Goal: Task Accomplishment & Management: Complete application form

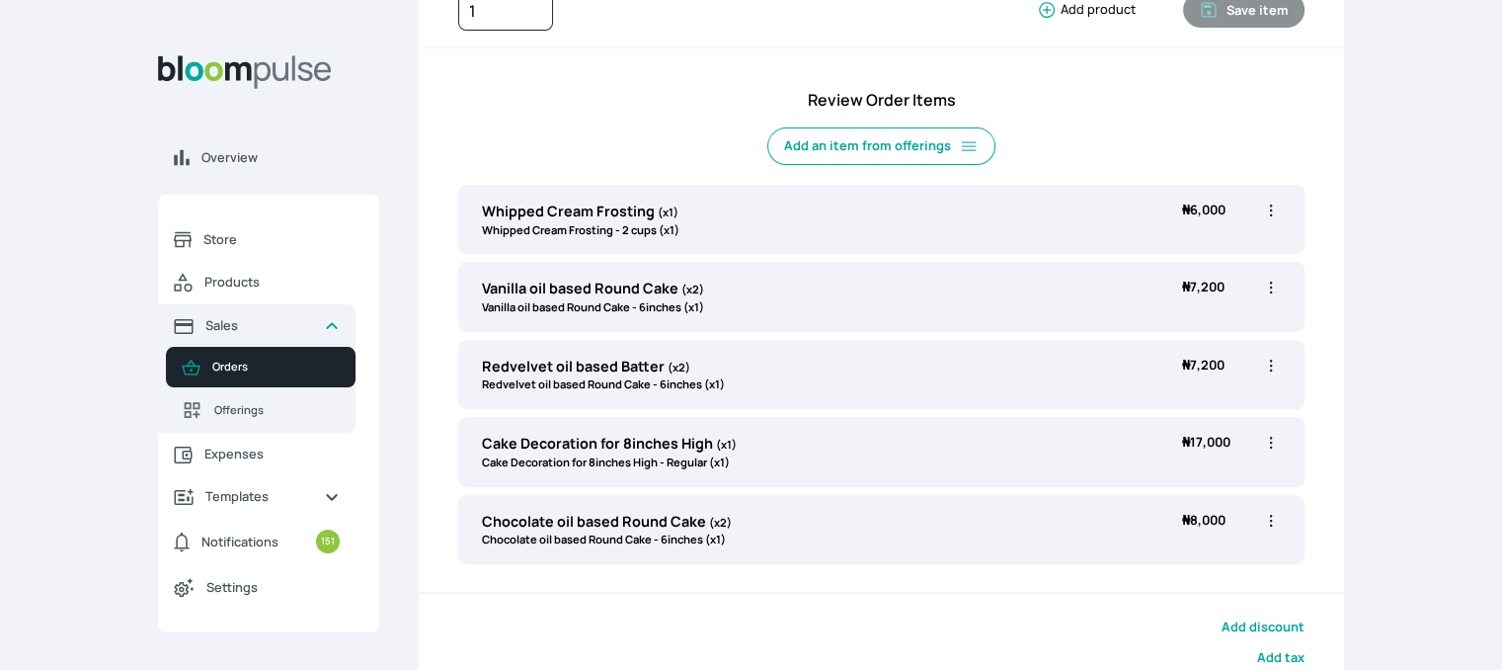
scroll to position [582, 0]
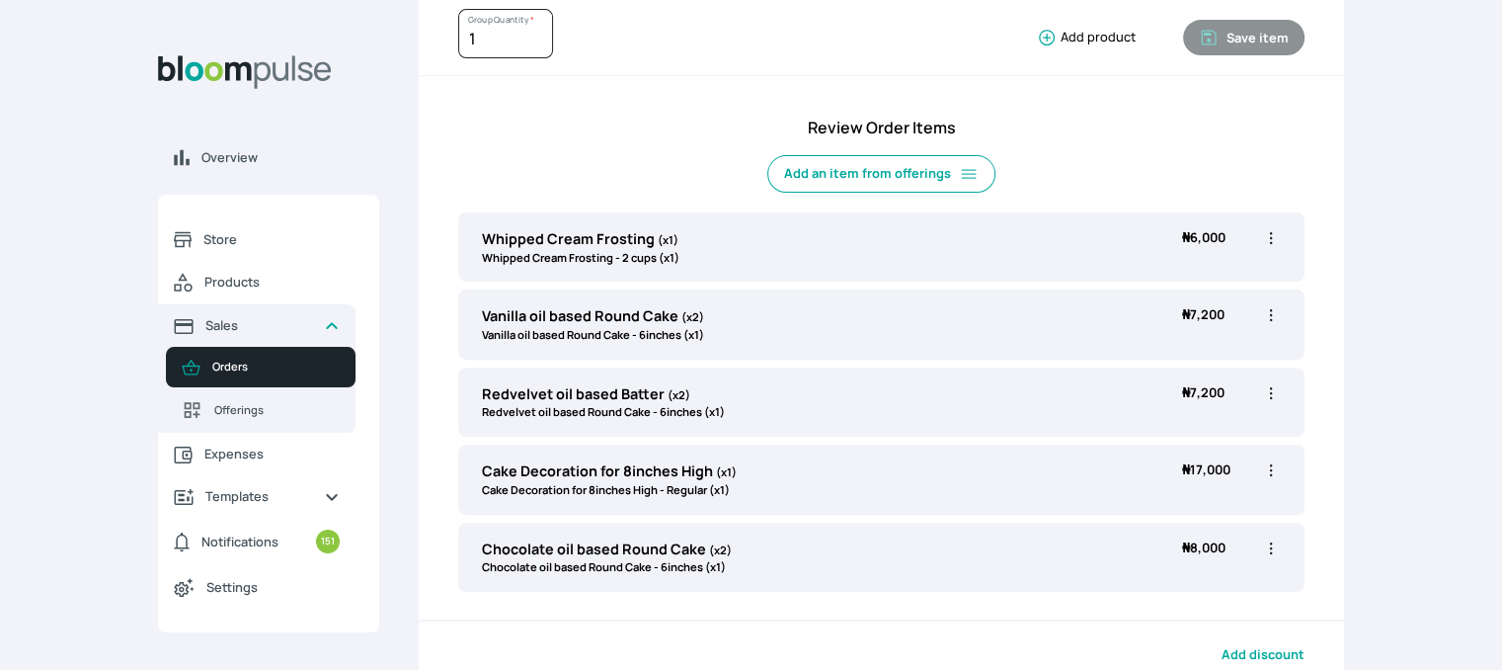
click at [1273, 310] on icon "button" at bounding box center [1271, 315] width 20 height 20
click at [1271, 538] on icon "button" at bounding box center [1271, 548] width 20 height 20
click at [1158, 661] on span "Delete" at bounding box center [1165, 659] width 37 height 17
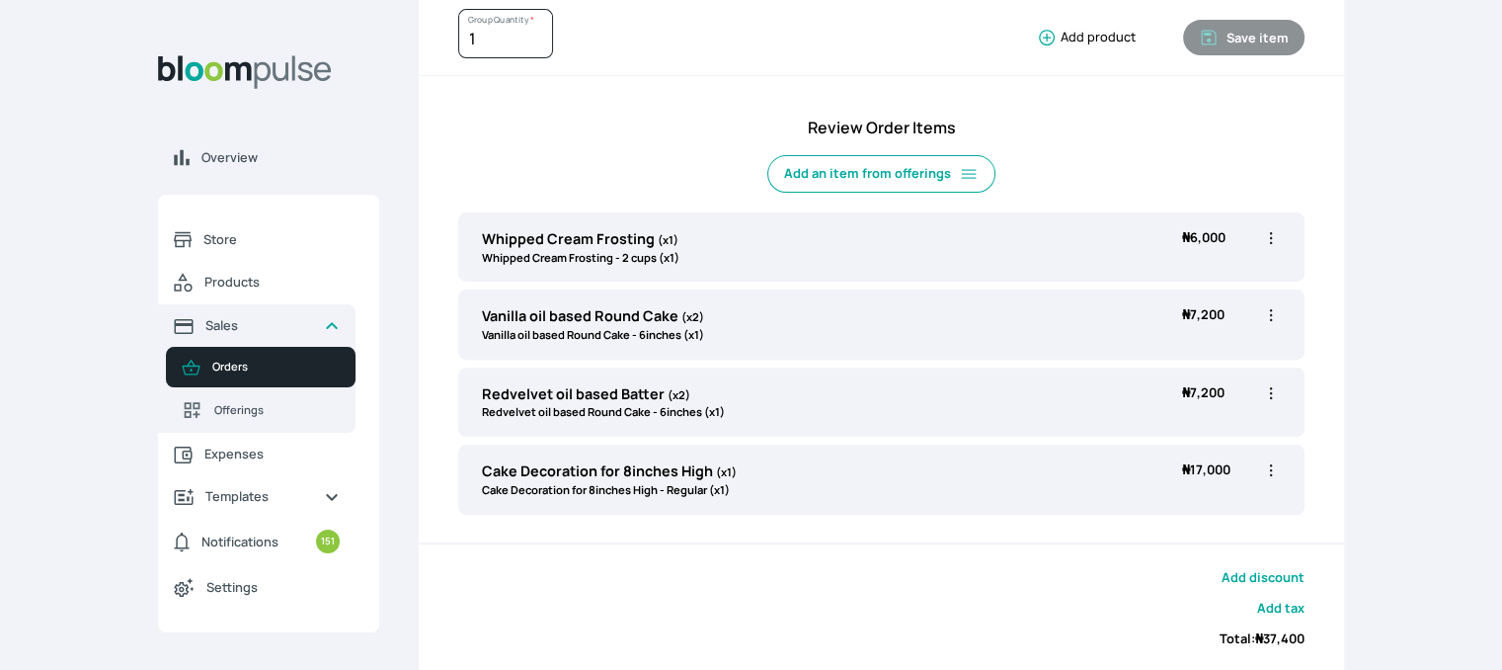
click at [1272, 470] on icon "button" at bounding box center [1271, 470] width 20 height 20
click at [1175, 511] on span "Edit" at bounding box center [1194, 511] width 142 height 20
type input "Cake Decoration for 8inches High"
select select "023b730d-bc46-477e-b7f7-d3522e7f455b"
select select "13dbb06e-f851-45db-a0d6-3609ea7c0f11"
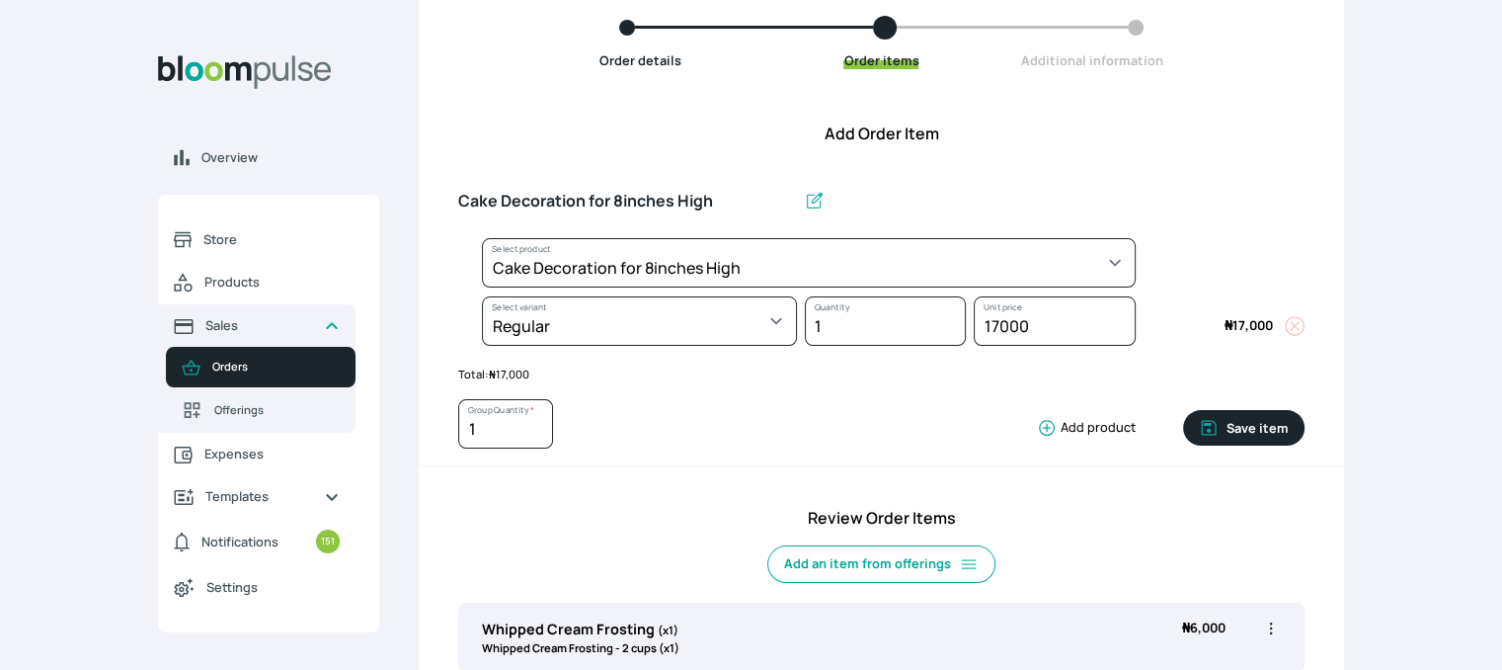
scroll to position [190, 0]
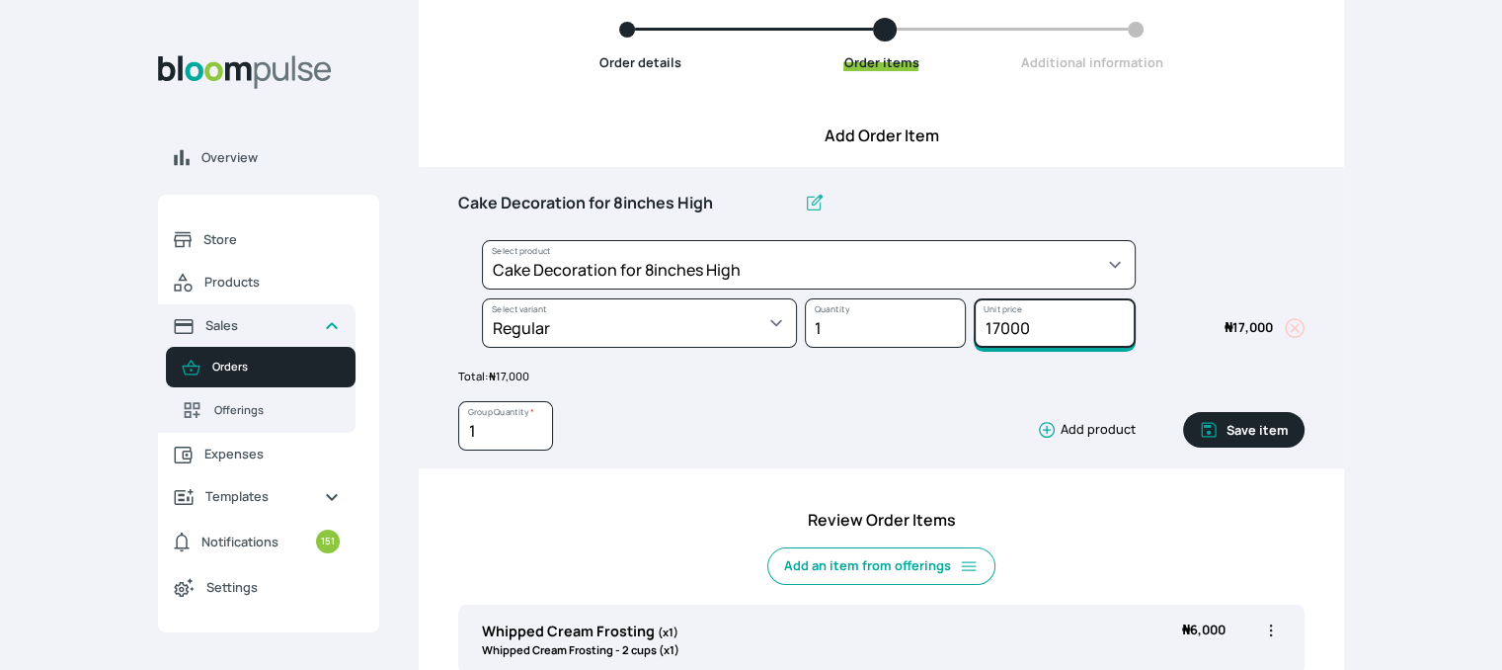
drag, startPoint x: 1035, startPoint y: 324, endPoint x: 945, endPoint y: 313, distance: 90.5
click at [945, 313] on div "Select product * Cake Decoration for 8inches High Chocolate oil based Round Cak…" at bounding box center [881, 298] width 847 height 117
type input "7100"
click at [1269, 422] on button "Save item" at bounding box center [1243, 430] width 121 height 36
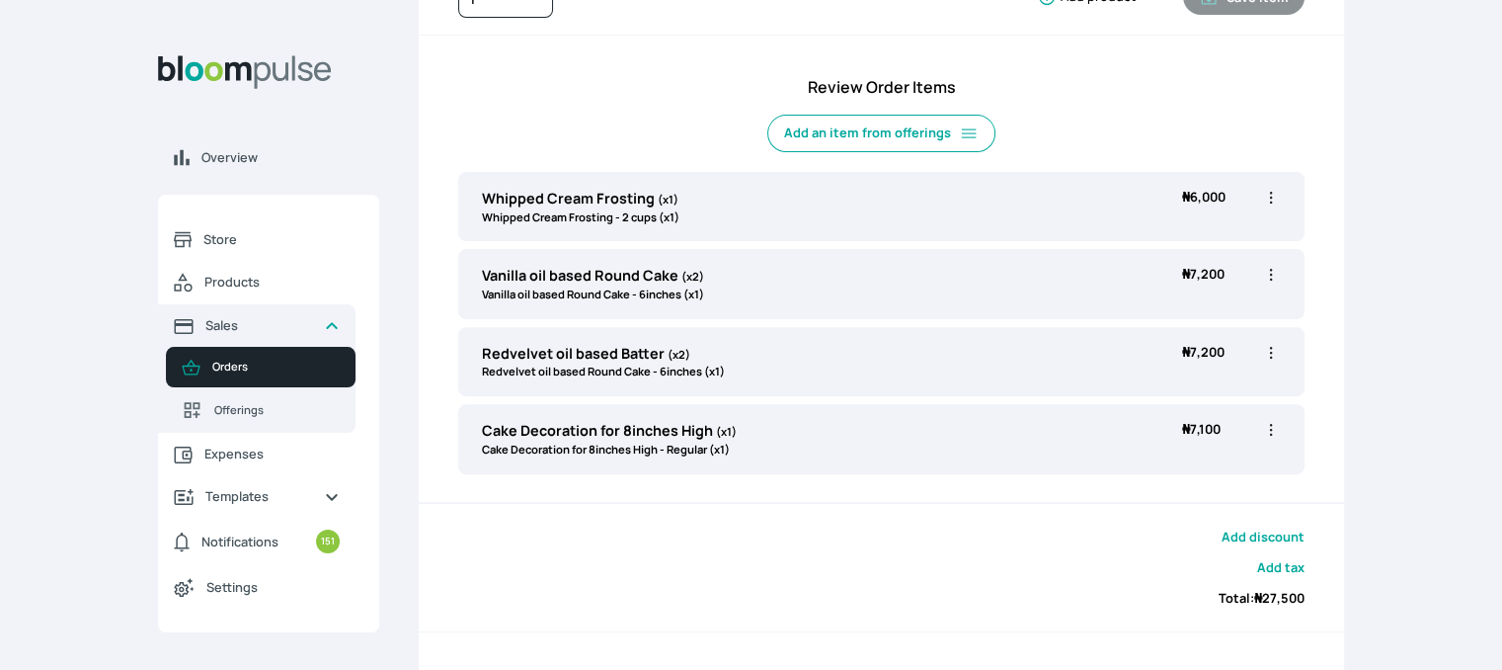
scroll to position [644, 0]
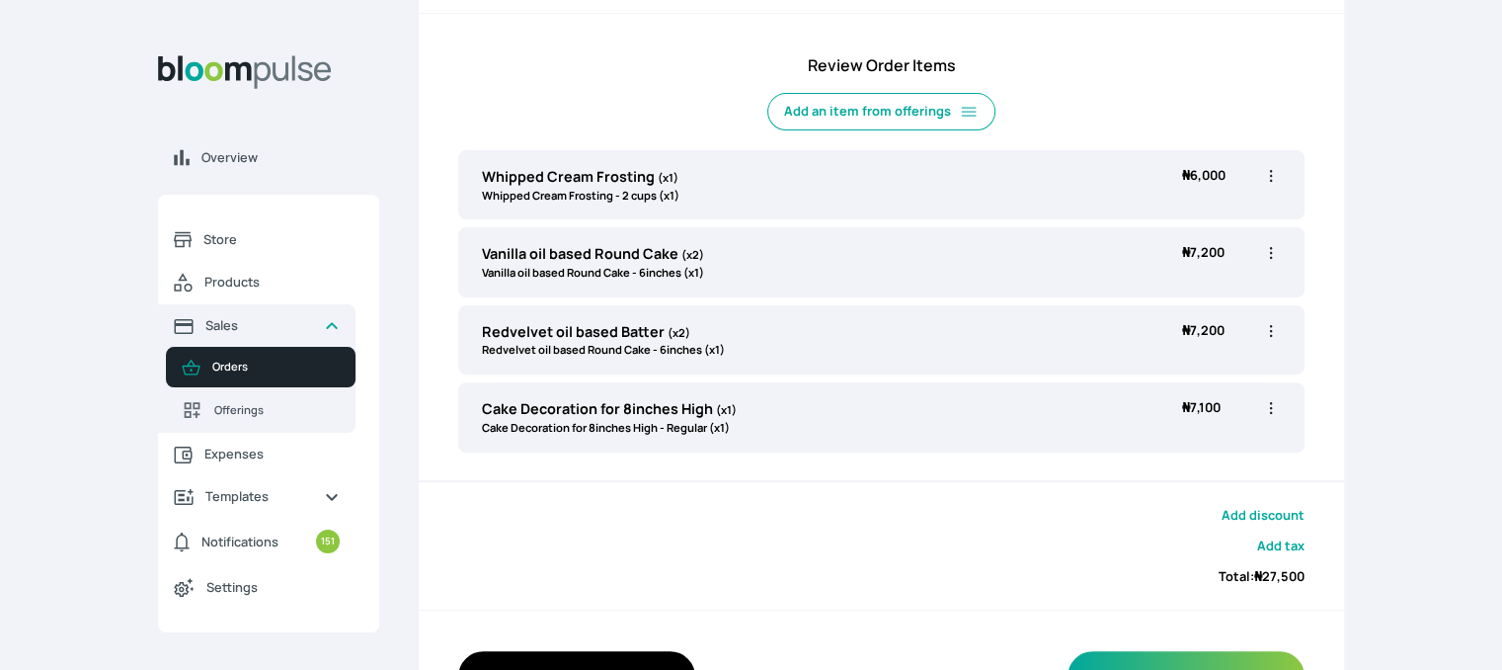
click at [1272, 407] on icon "button" at bounding box center [1271, 408] width 20 height 20
click at [1176, 445] on span "Edit" at bounding box center [1194, 449] width 142 height 20
type input "Cake Decoration for 8inches High"
select select "023b730d-bc46-477e-b7f7-d3522e7f455b"
select select "13dbb06e-f851-45db-a0d6-3609ea7c0f11"
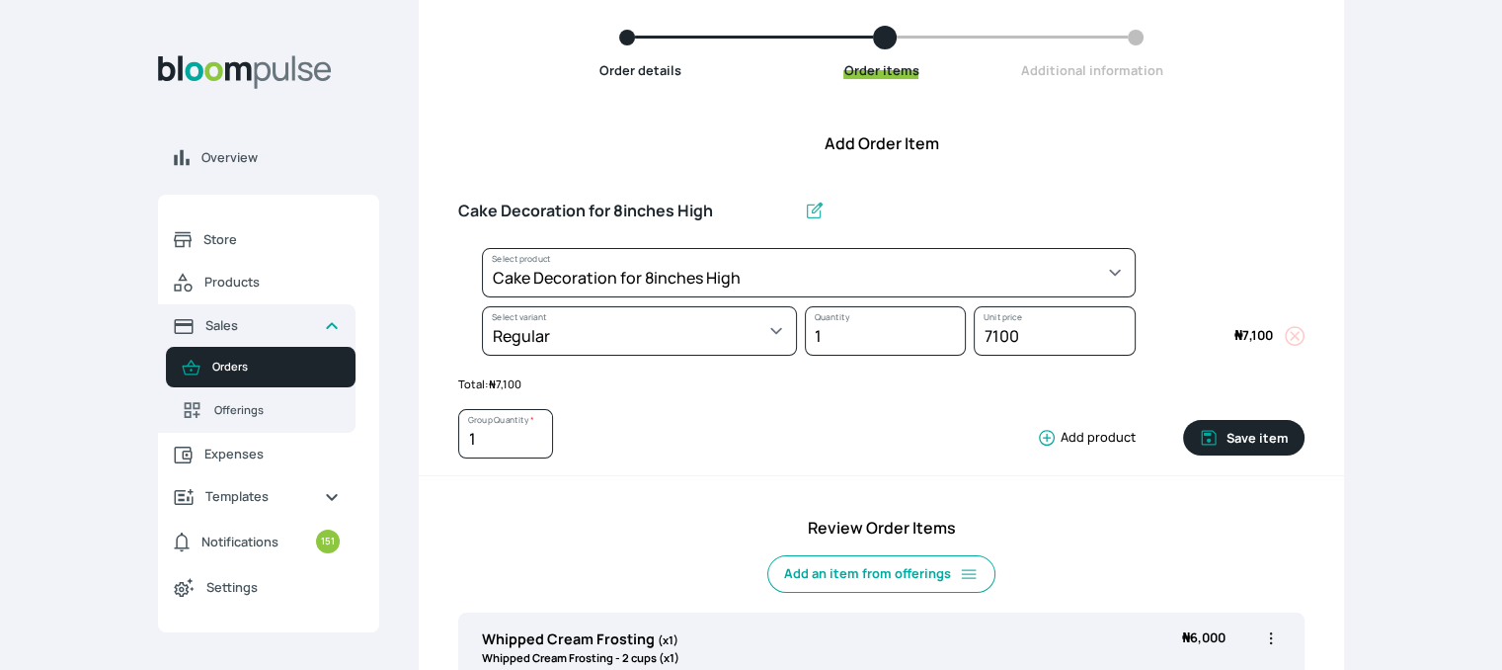
scroll to position [180, 0]
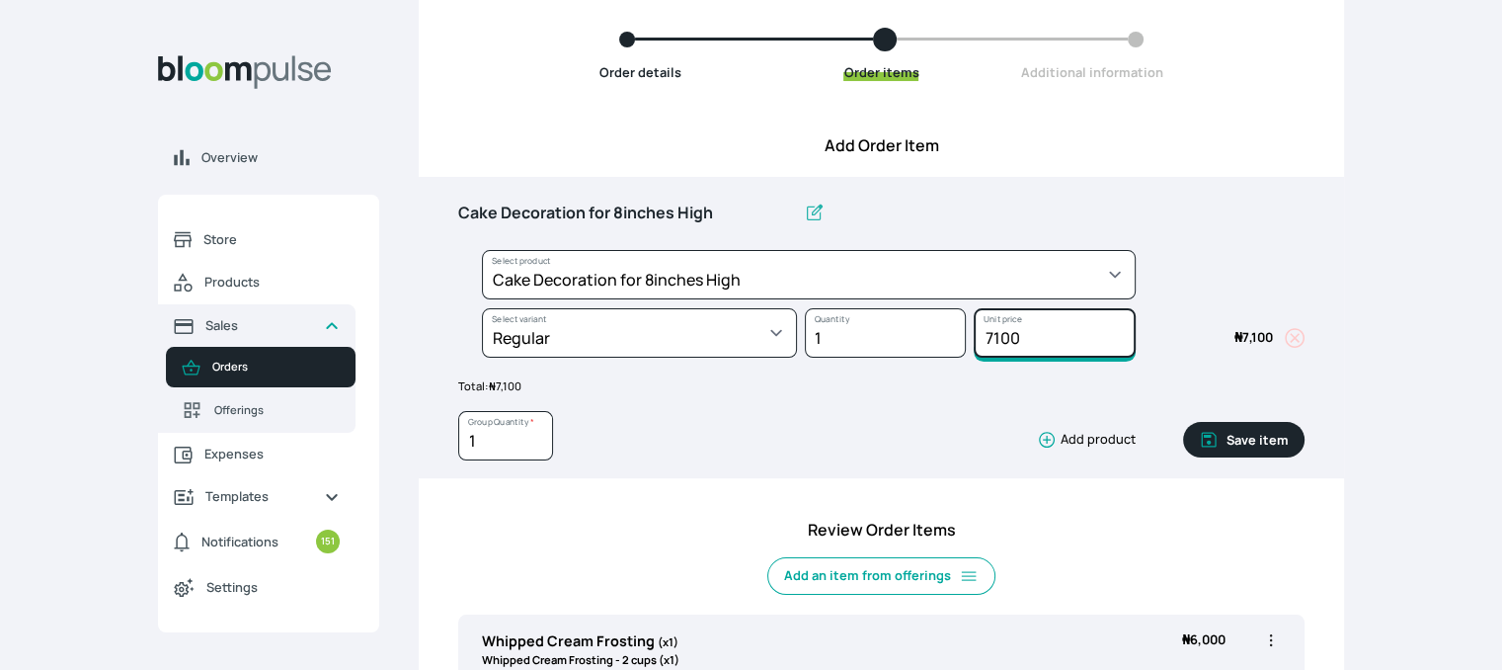
drag, startPoint x: 1043, startPoint y: 346, endPoint x: 960, endPoint y: 329, distance: 84.7
click at [960, 329] on div "Select product * Cake Decoration for 8inches High Chocolate oil based Round Cak…" at bounding box center [881, 308] width 847 height 117
type input "10000"
click at [1249, 431] on button "Save item" at bounding box center [1243, 440] width 121 height 36
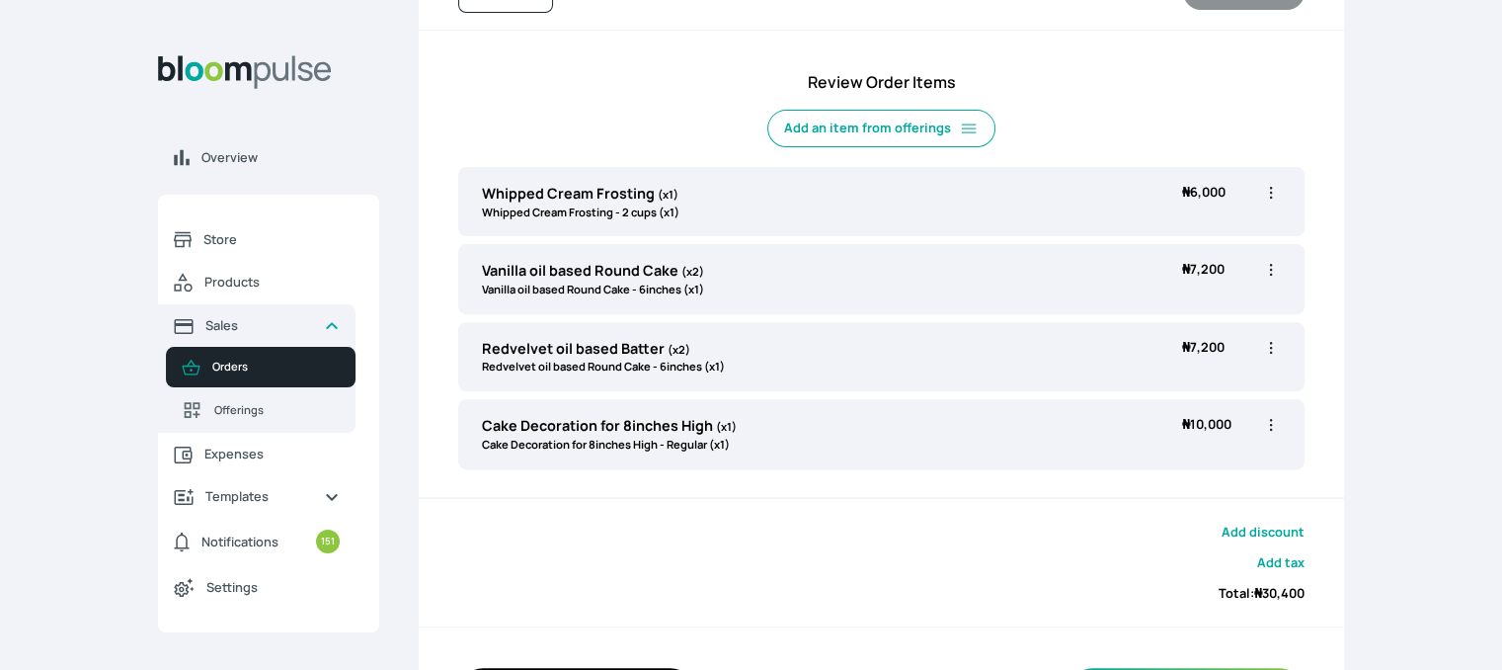
scroll to position [623, 0]
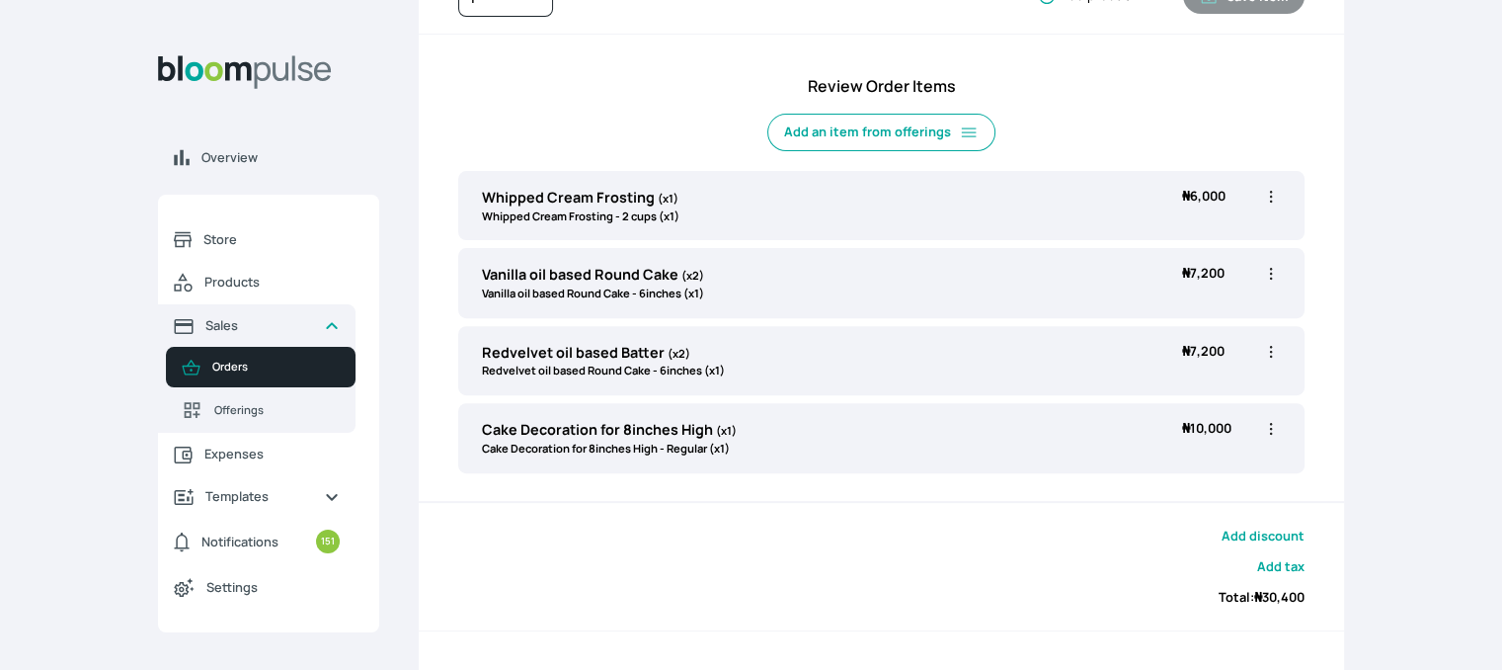
click at [1272, 426] on icon "button" at bounding box center [1271, 429] width 20 height 20
click at [1172, 469] on span "Edit" at bounding box center [1194, 469] width 142 height 20
type input "Cake Decoration for 8inches High"
select select "023b730d-bc46-477e-b7f7-d3522e7f455b"
select select "13dbb06e-f851-45db-a0d6-3609ea7c0f11"
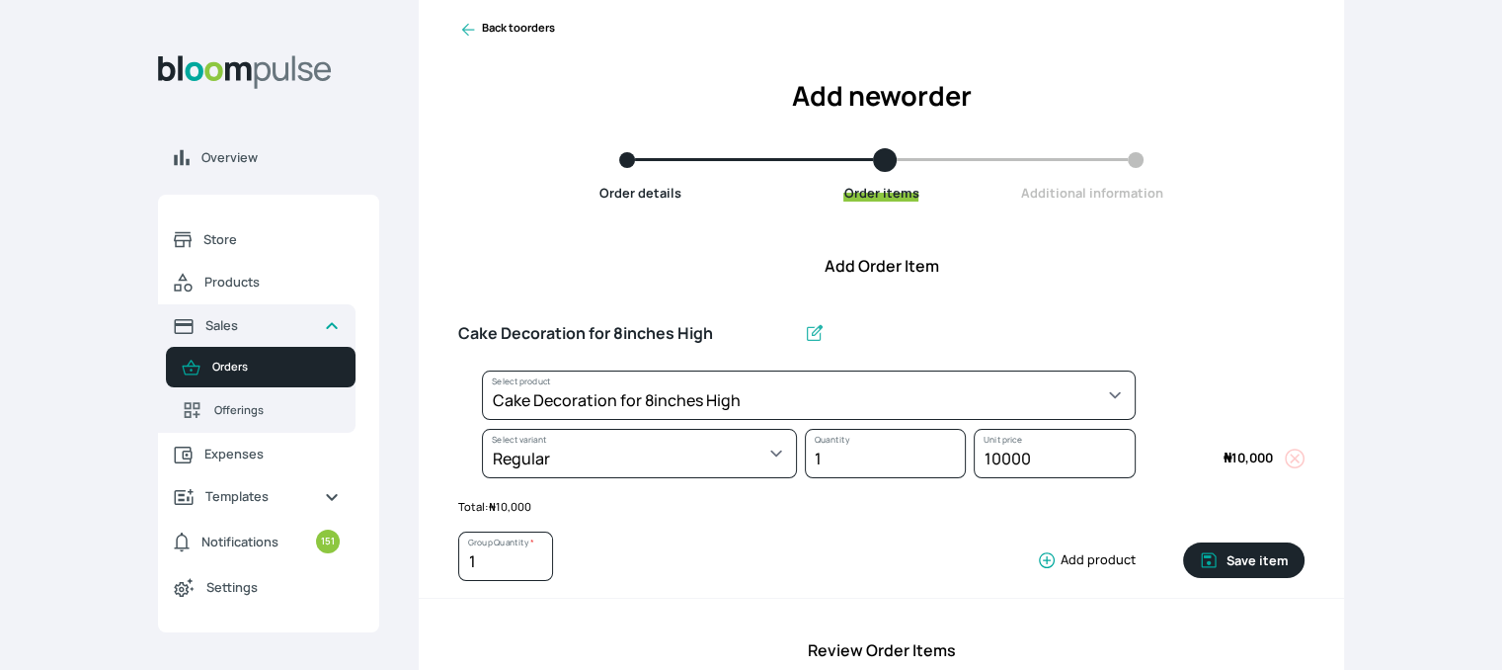
scroll to position [55, 0]
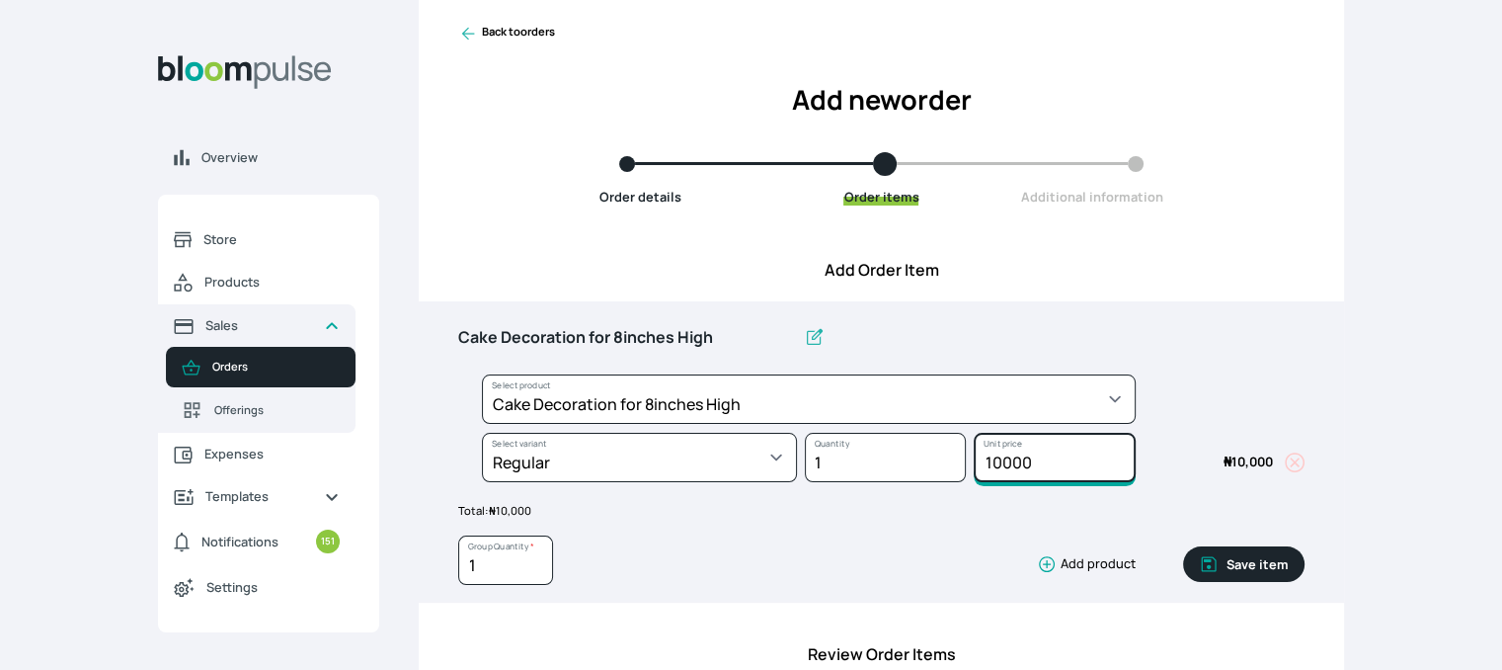
drag, startPoint x: 1046, startPoint y: 458, endPoint x: 953, endPoint y: 449, distance: 93.3
click at [953, 449] on div "Select product * Cake Decoration for 8inches High Chocolate oil based Round Cak…" at bounding box center [881, 432] width 847 height 117
type input "9600"
click at [1283, 562] on button "Save item" at bounding box center [1243, 564] width 121 height 36
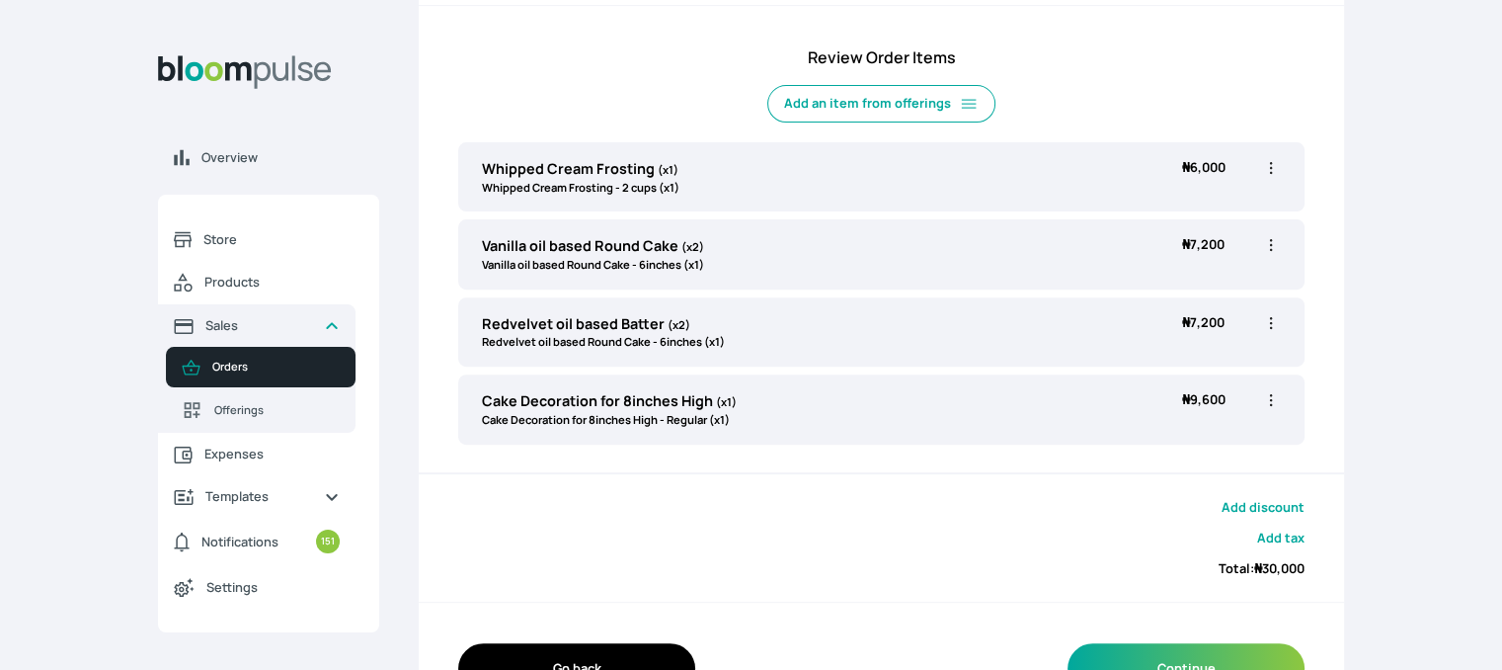
scroll to position [696, 0]
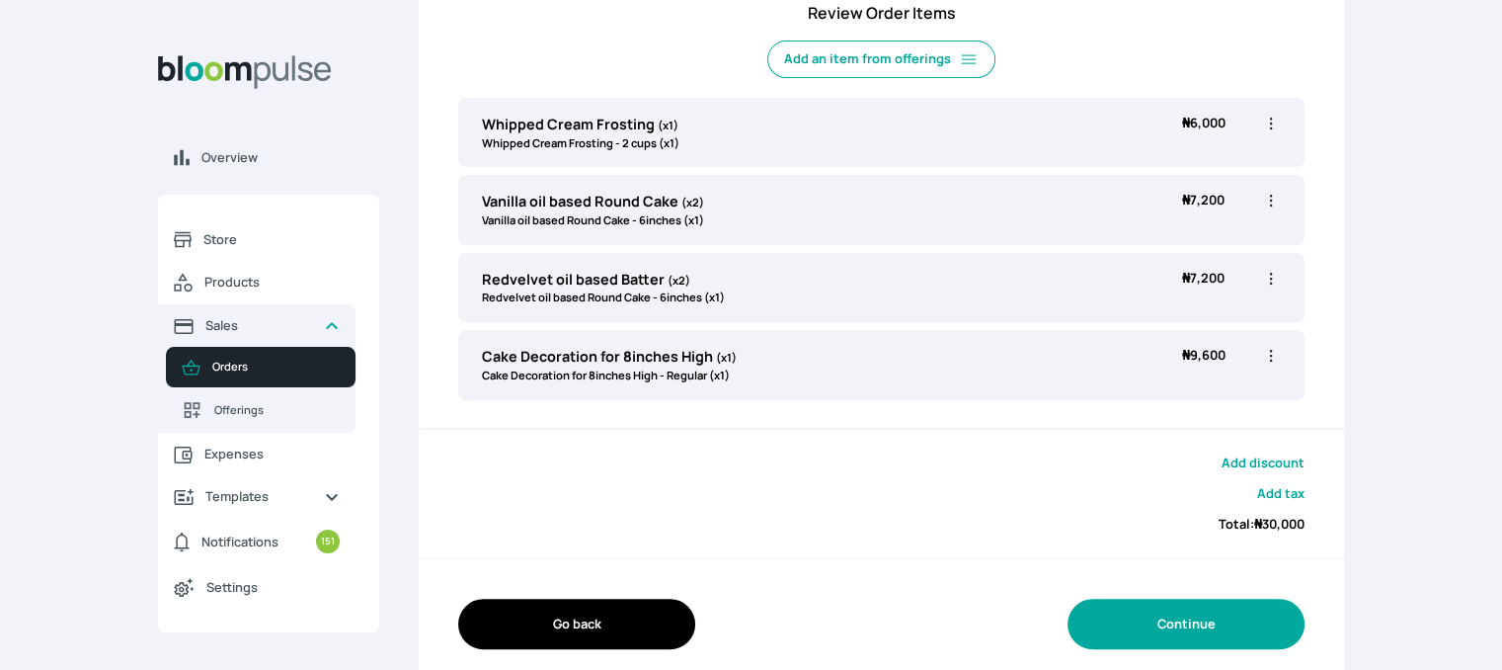
click at [1214, 614] on button "Continue" at bounding box center [1186, 624] width 237 height 50
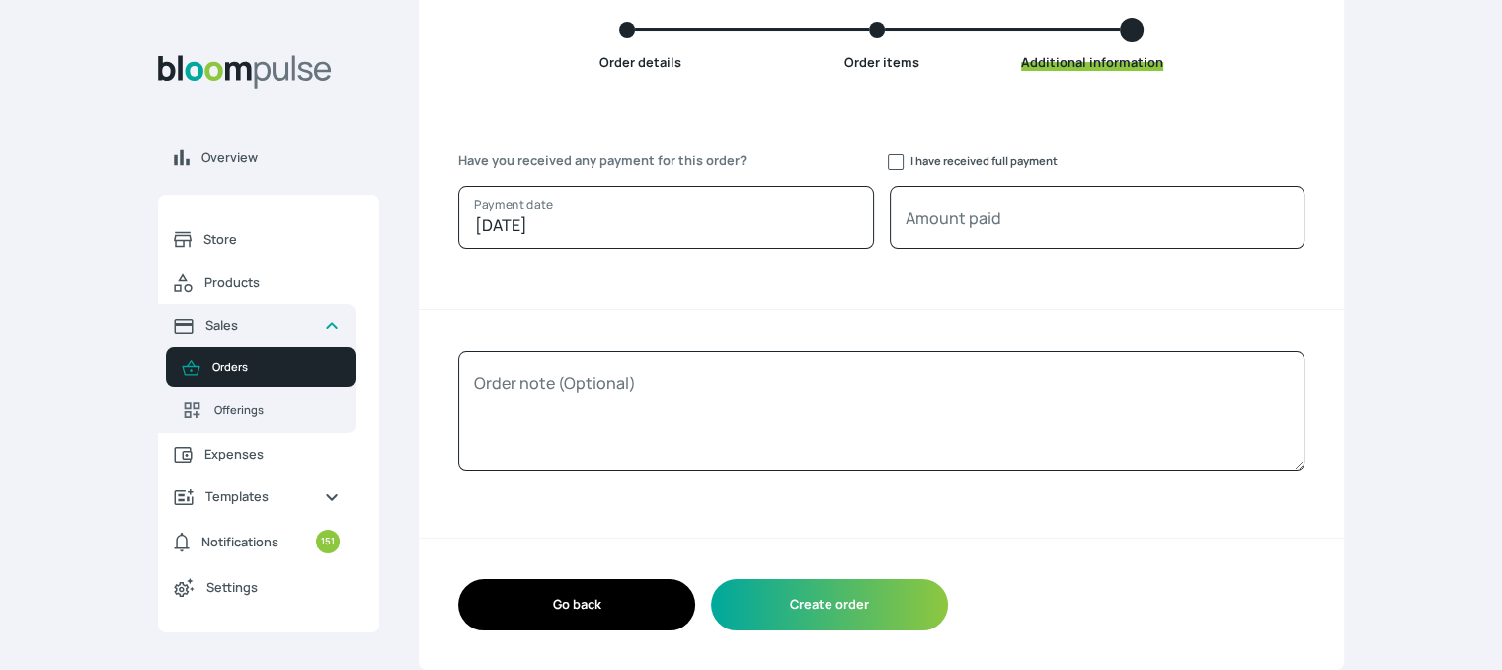
scroll to position [189, 0]
click at [889, 164] on input "I have received full payment" at bounding box center [896, 163] width 16 height 16
checkbox input "true"
type input "30000"
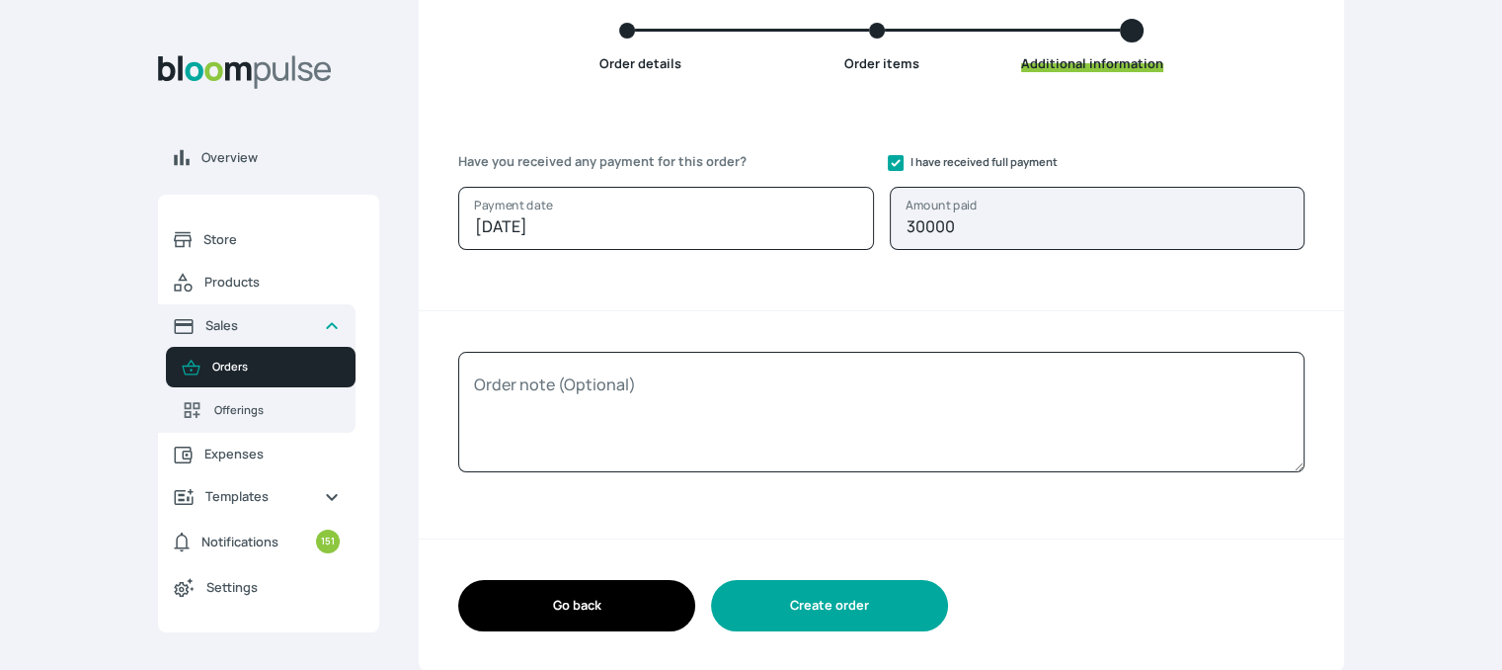
click at [819, 606] on button "Create order" at bounding box center [829, 605] width 237 height 50
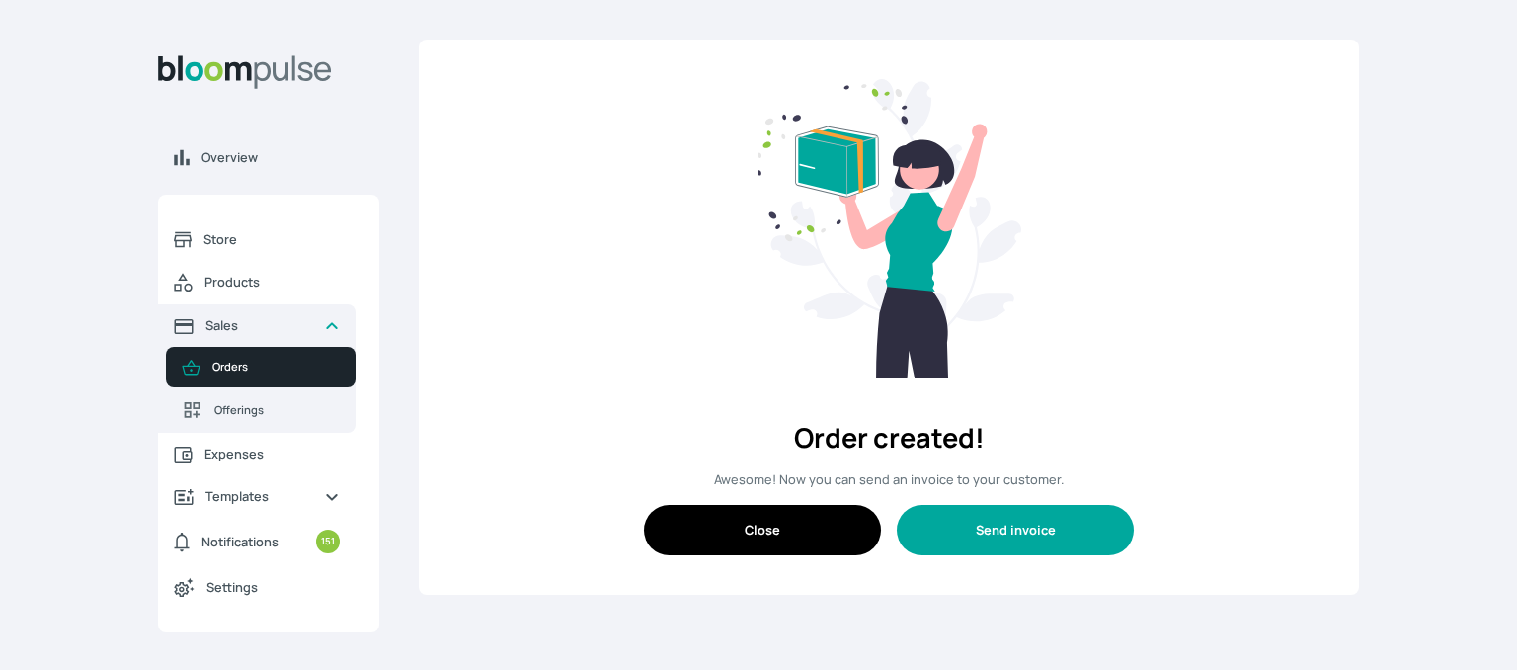
click at [1009, 515] on button "Send invoice" at bounding box center [1015, 530] width 237 height 50
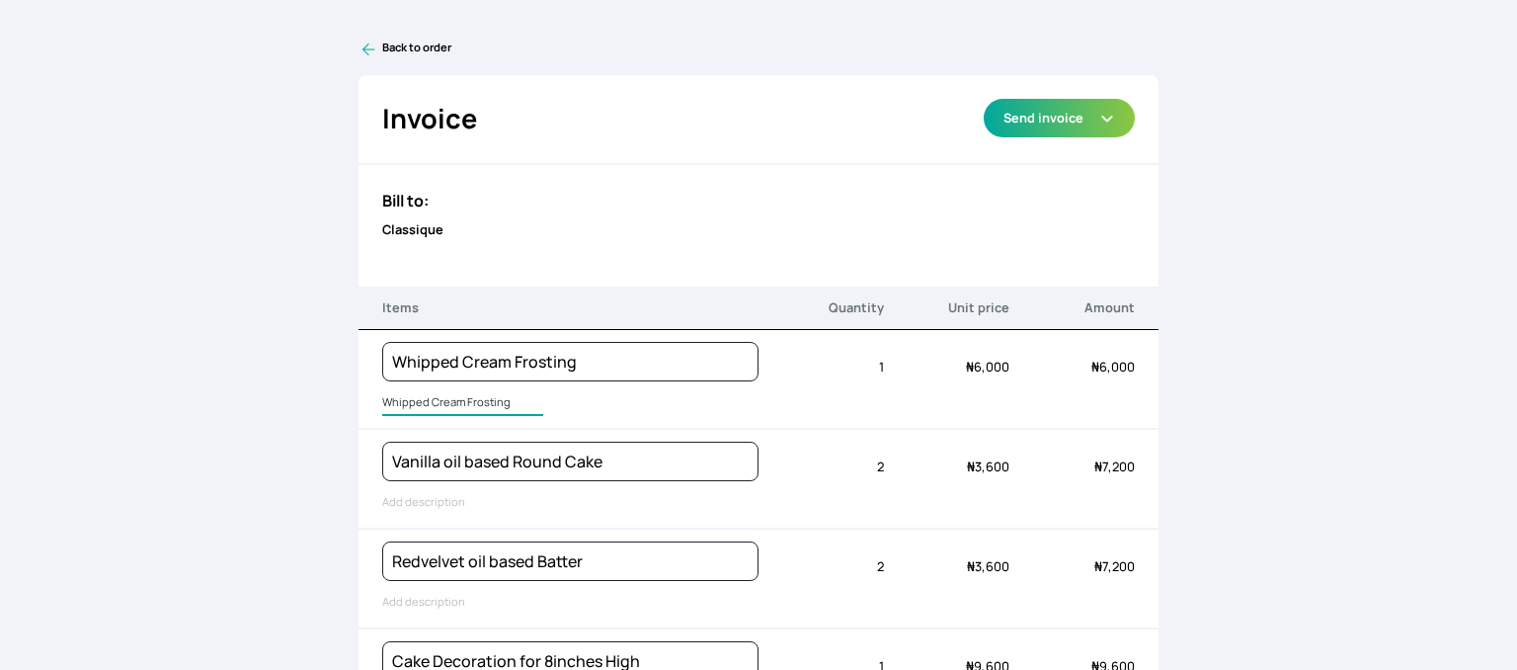
click at [402, 400] on input "Whipped Cream Frosting" at bounding box center [462, 403] width 161 height 26
type input "2"
click at [458, 399] on input "250g whippedcream" at bounding box center [445, 403] width 126 height 26
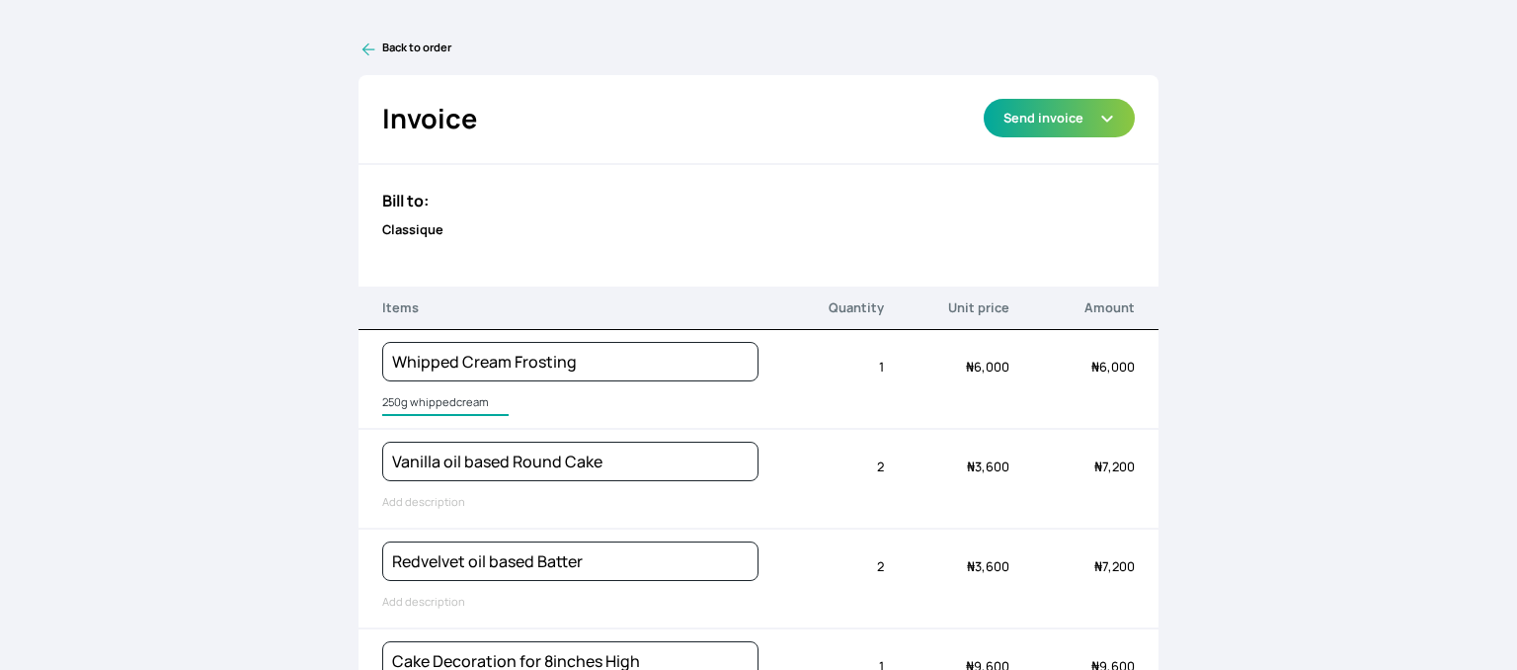
type input "250g whippedcream"
click at [435, 491] on input "Vanilla oil based Round Cake" at bounding box center [483, 503] width 202 height 26
type input "^"
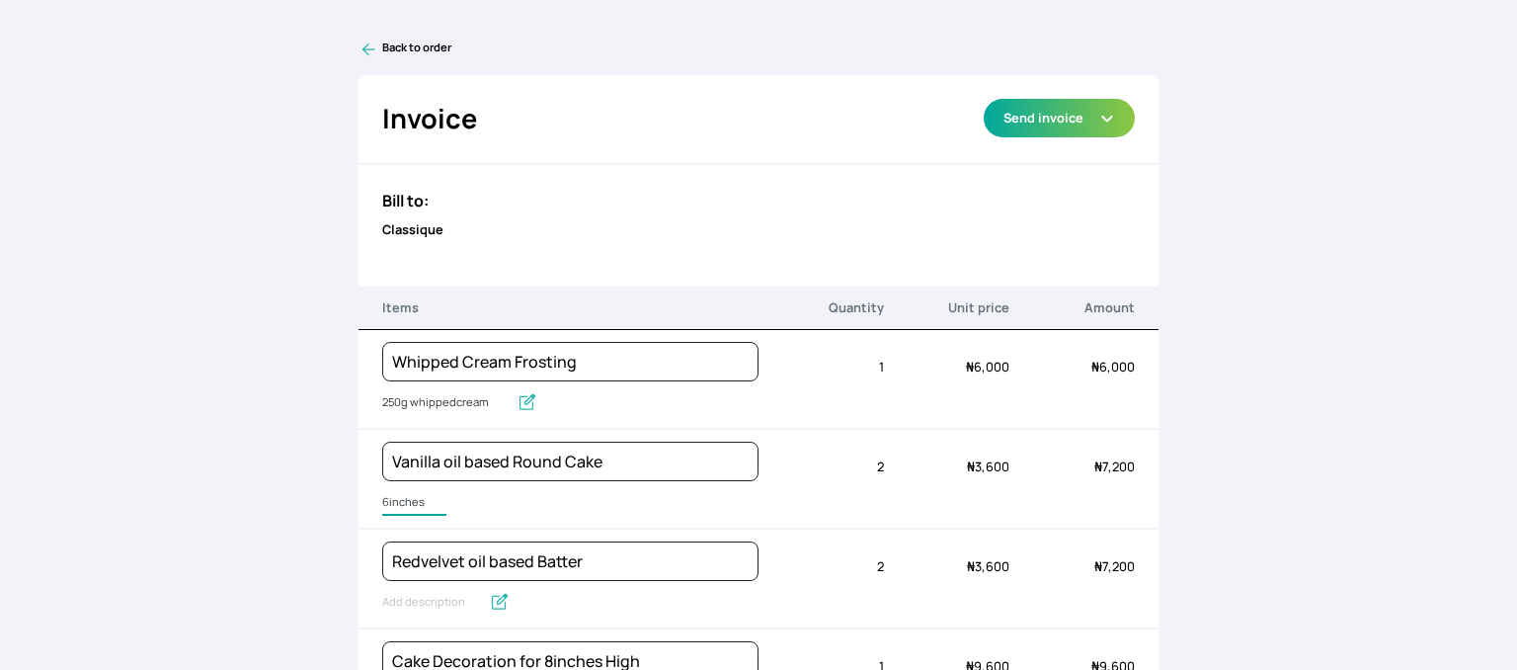
type input "6inches wide"
type input "Redvelvet oil based Round Cake"
click at [439, 601] on input "Redvelvet oil based Round Cake" at bounding box center [490, 603] width 216 height 26
drag, startPoint x: 608, startPoint y: 552, endPoint x: 533, endPoint y: 561, distance: 75.6
click at [533, 561] on input "Redvelvet oil based Batter" at bounding box center [570, 561] width 376 height 40
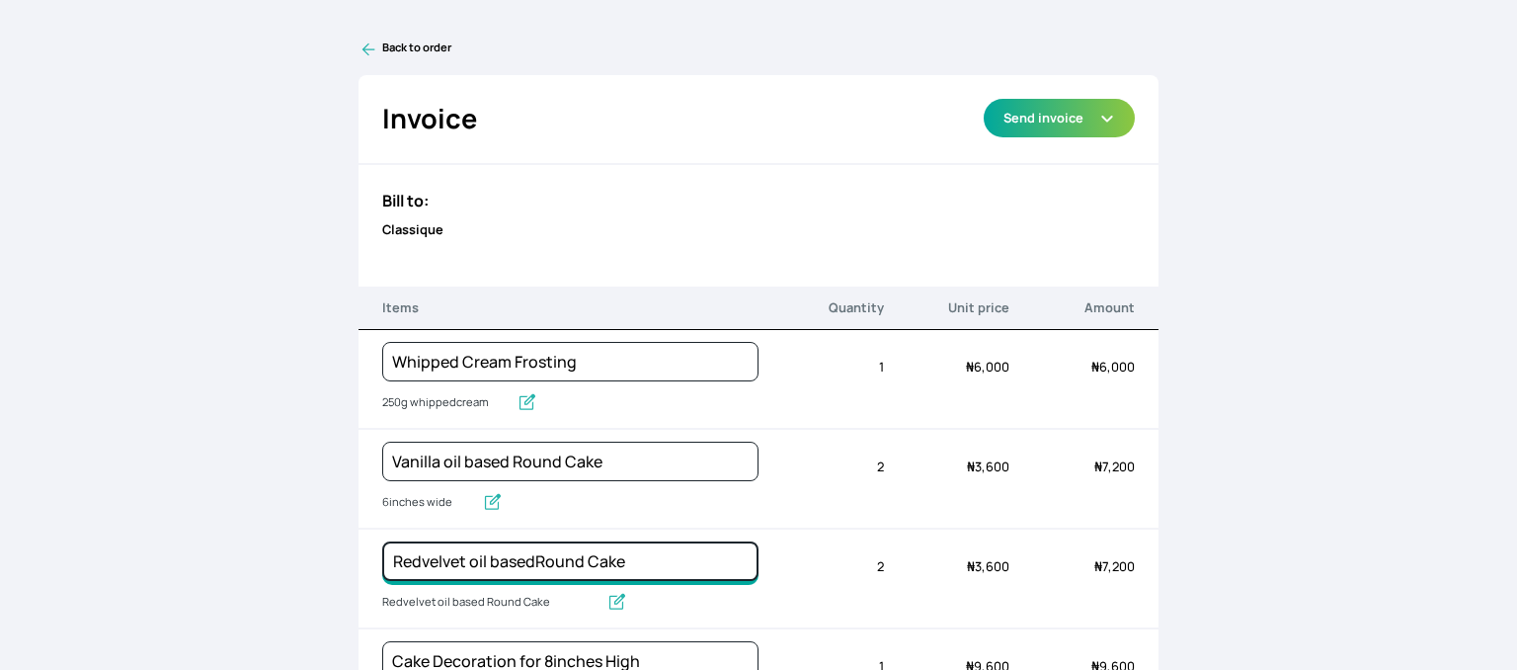
click at [533, 562] on input "Redvelvet oil basedRound Cake" at bounding box center [570, 561] width 376 height 40
type input "Redvelvet oil based Round Cake"
click at [538, 594] on input "Redvelvet oil based Round Cake" at bounding box center [490, 603] width 216 height 26
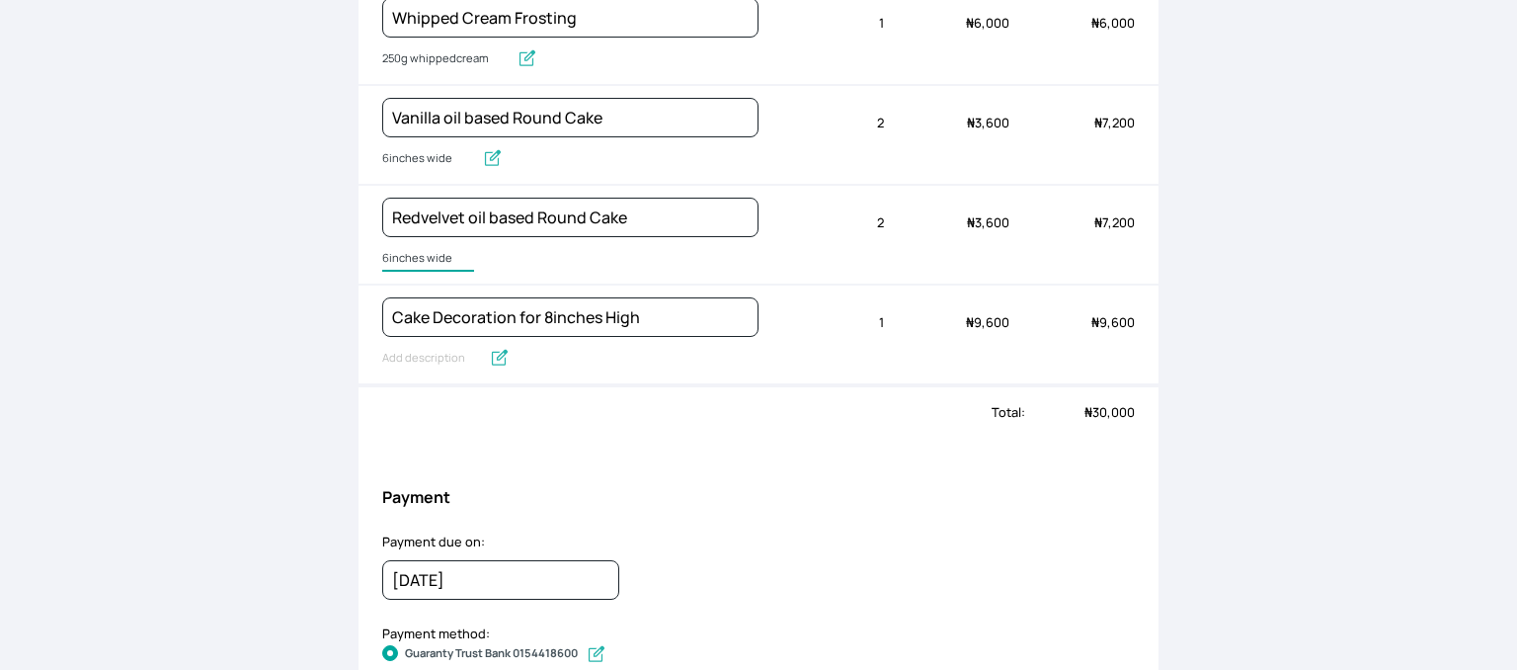
scroll to position [365, 0]
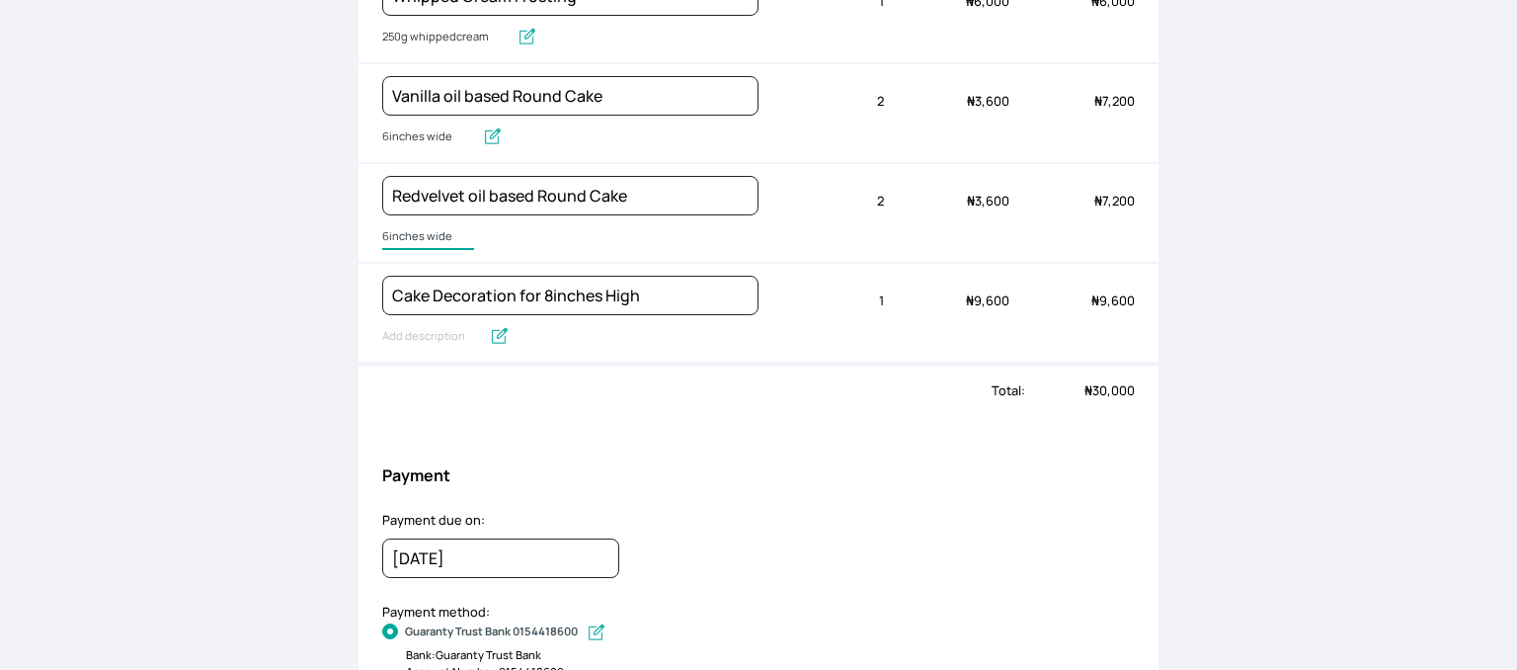
type input "6inches wide"
click at [428, 332] on input "Cake Decoration for 8inches High" at bounding box center [431, 337] width 99 height 26
click at [428, 332] on input "Cake Decoration for 8inches High" at bounding box center [500, 337] width 237 height 26
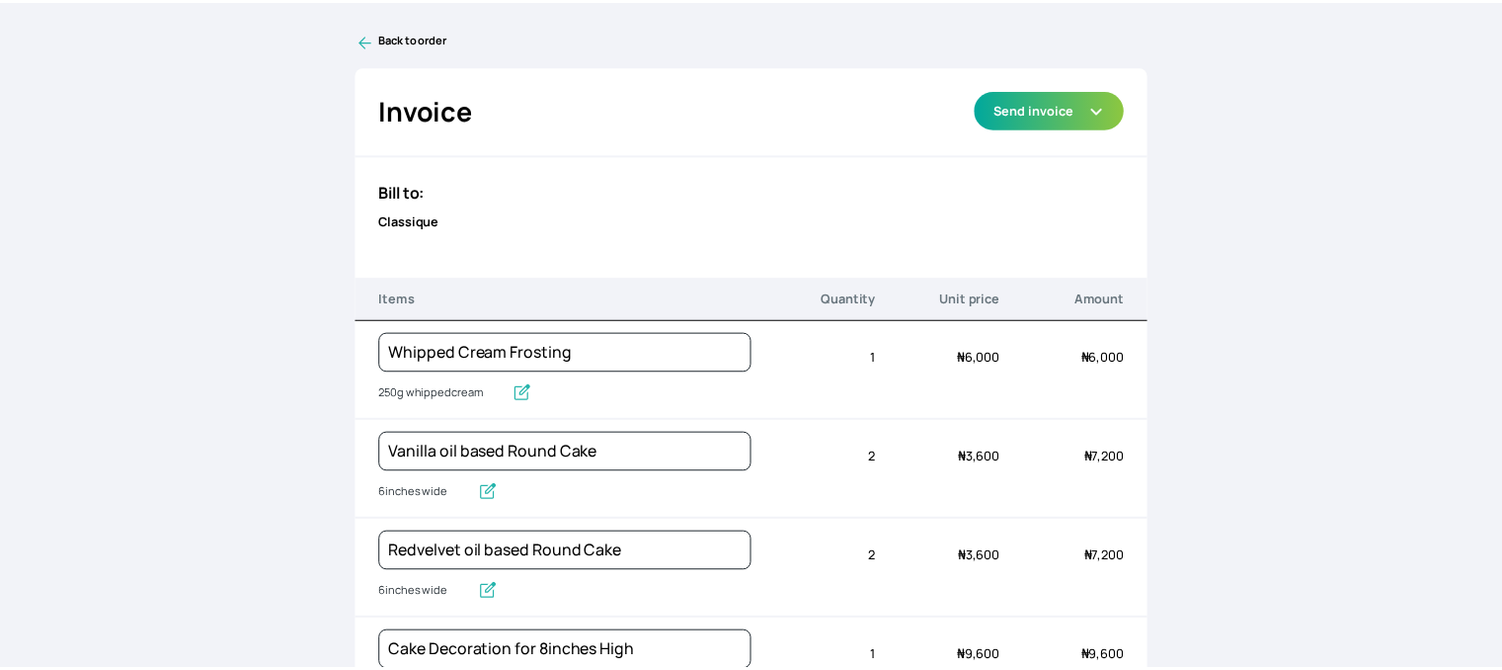
scroll to position [0, 0]
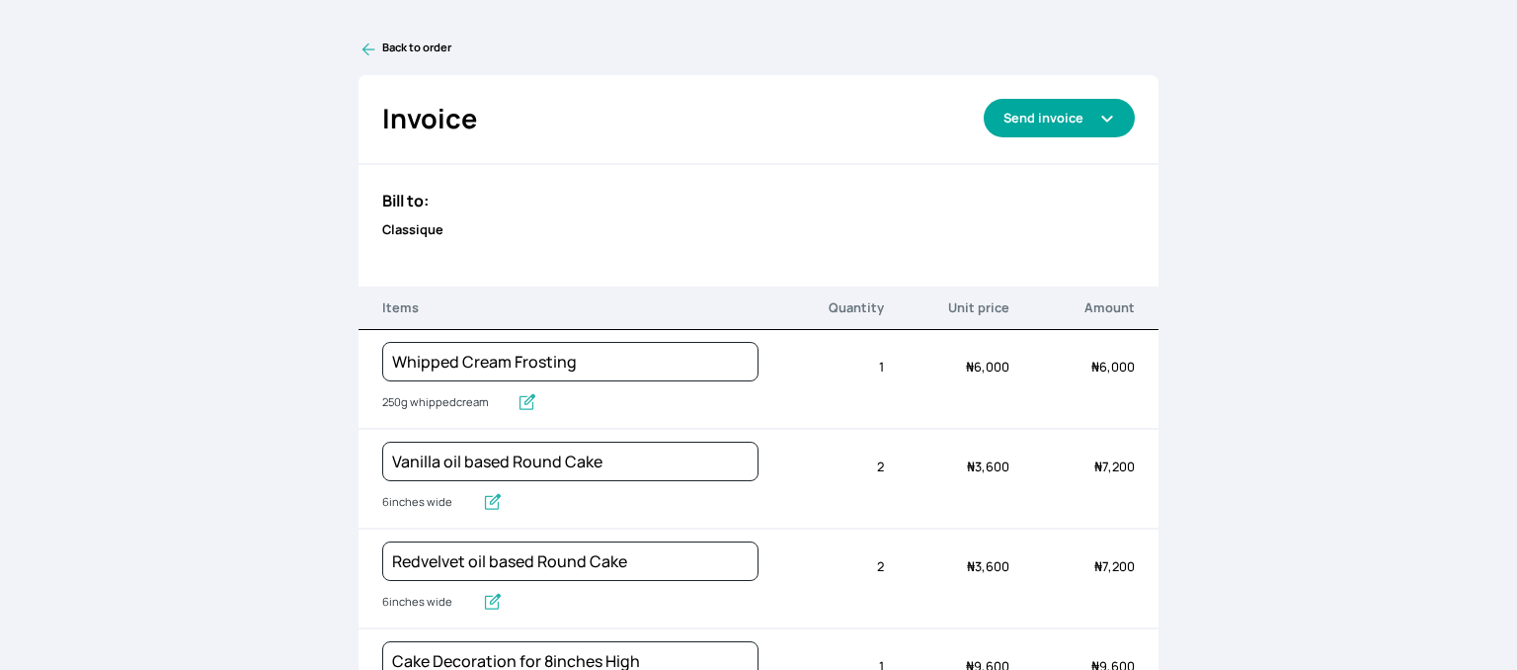
type input "Cake board, cake box, Faux balls, paper fan and gold leaf"
click at [1057, 117] on button "Send invoice" at bounding box center [1059, 118] width 151 height 39
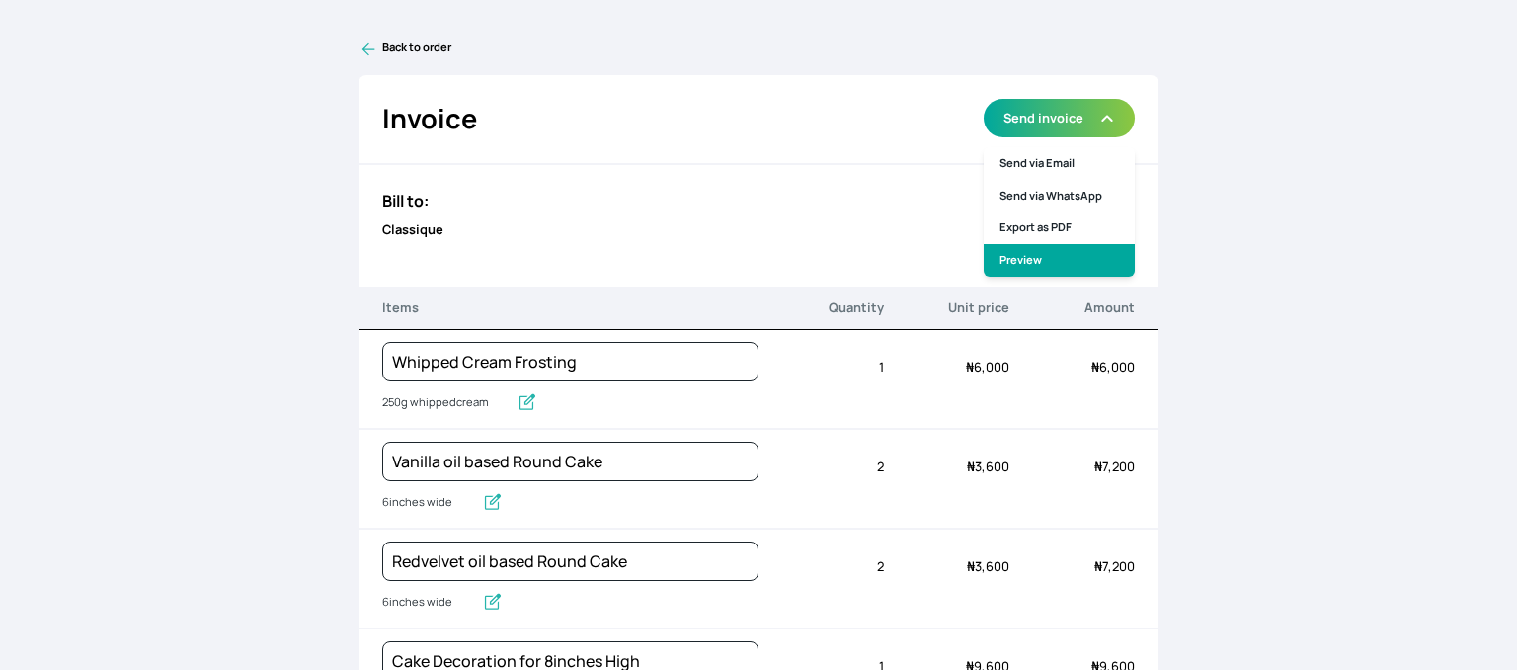
click at [1023, 262] on link "Preview" at bounding box center [1059, 260] width 151 height 33
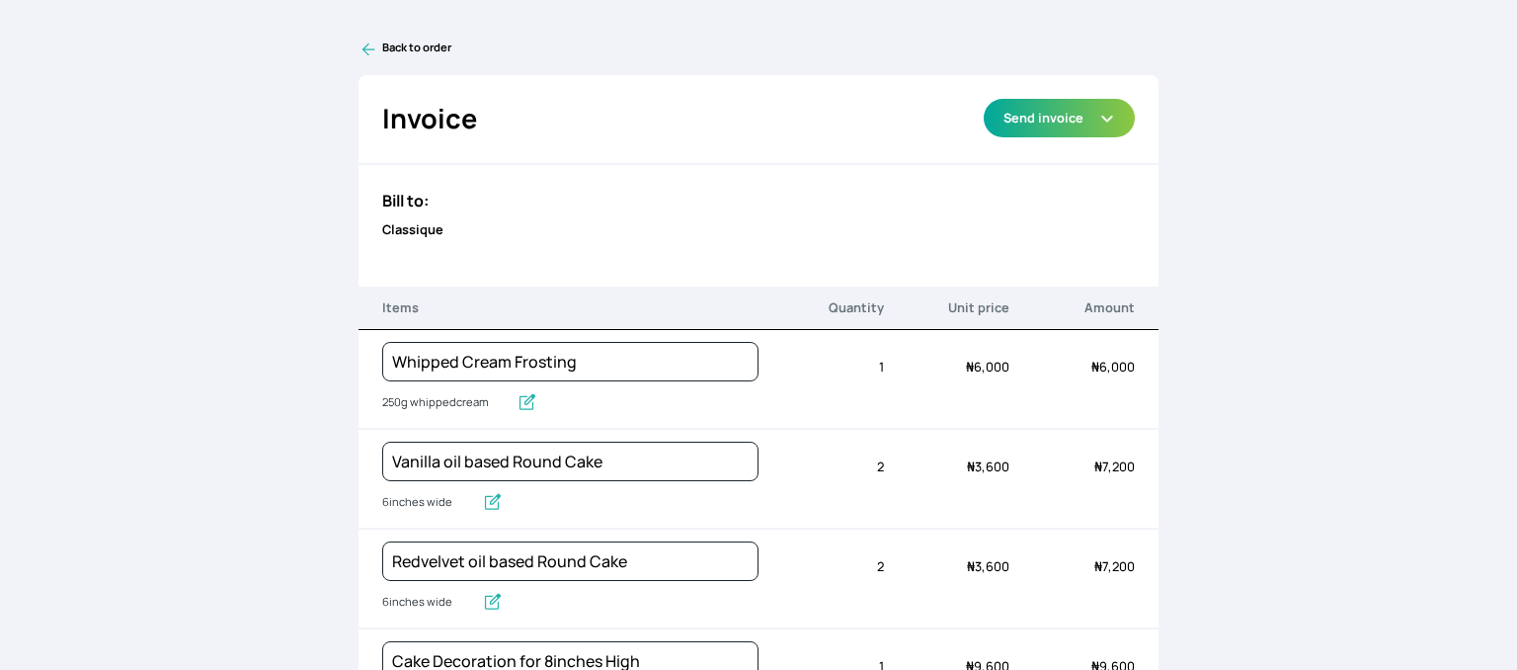
click at [395, 48] on link "Back to order" at bounding box center [759, 50] width 801 height 20
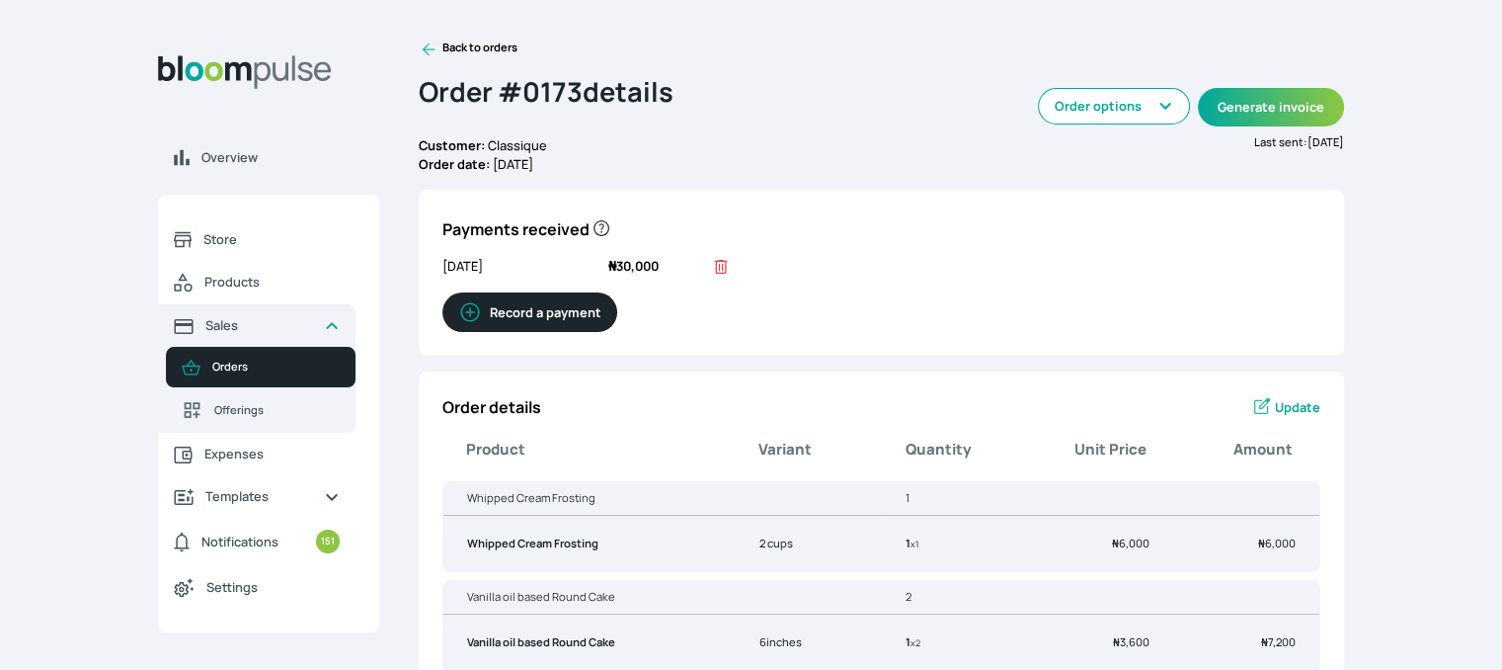
click at [482, 50] on link "Back to orders" at bounding box center [468, 50] width 99 height 20
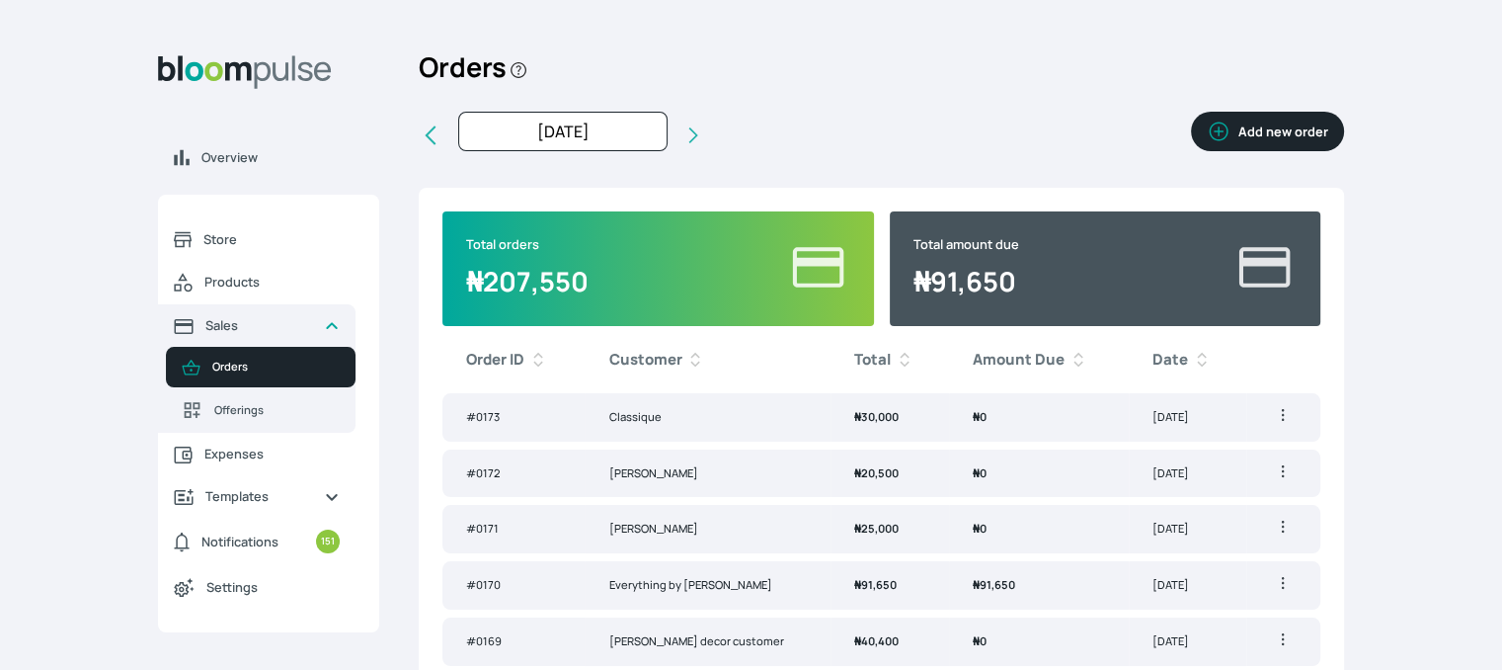
click at [1277, 139] on button "Add new order" at bounding box center [1267, 132] width 153 height 40
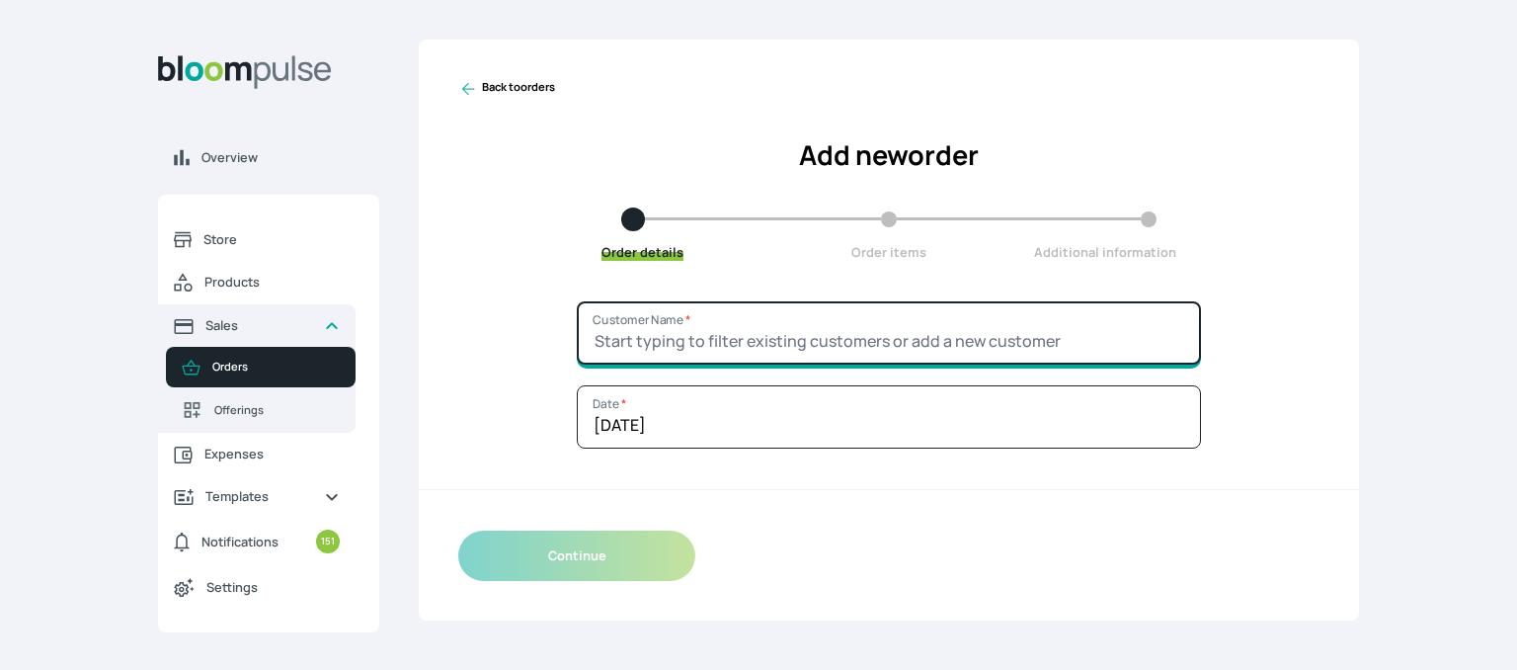
click at [869, 322] on input "Customer Name *" at bounding box center [889, 332] width 624 height 63
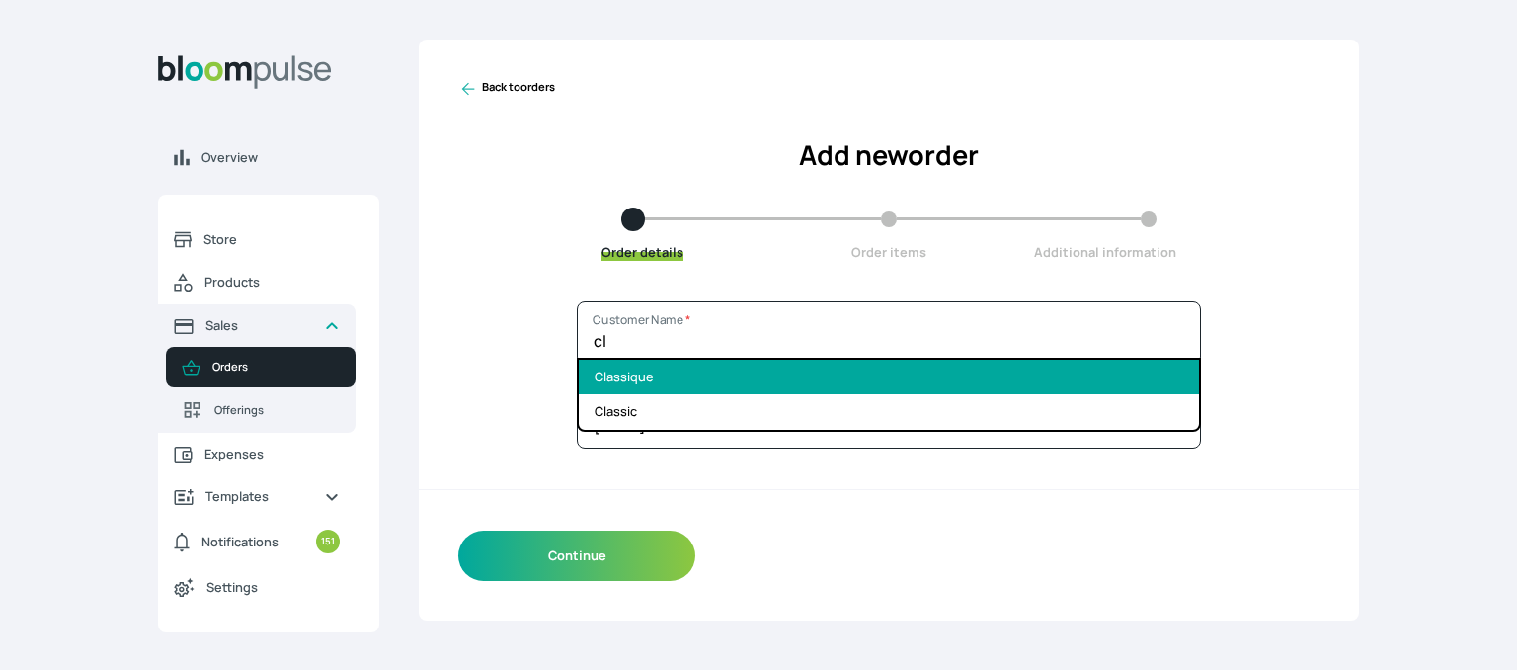
click at [834, 366] on li "Classique" at bounding box center [889, 377] width 620 height 35
type input "Classique"
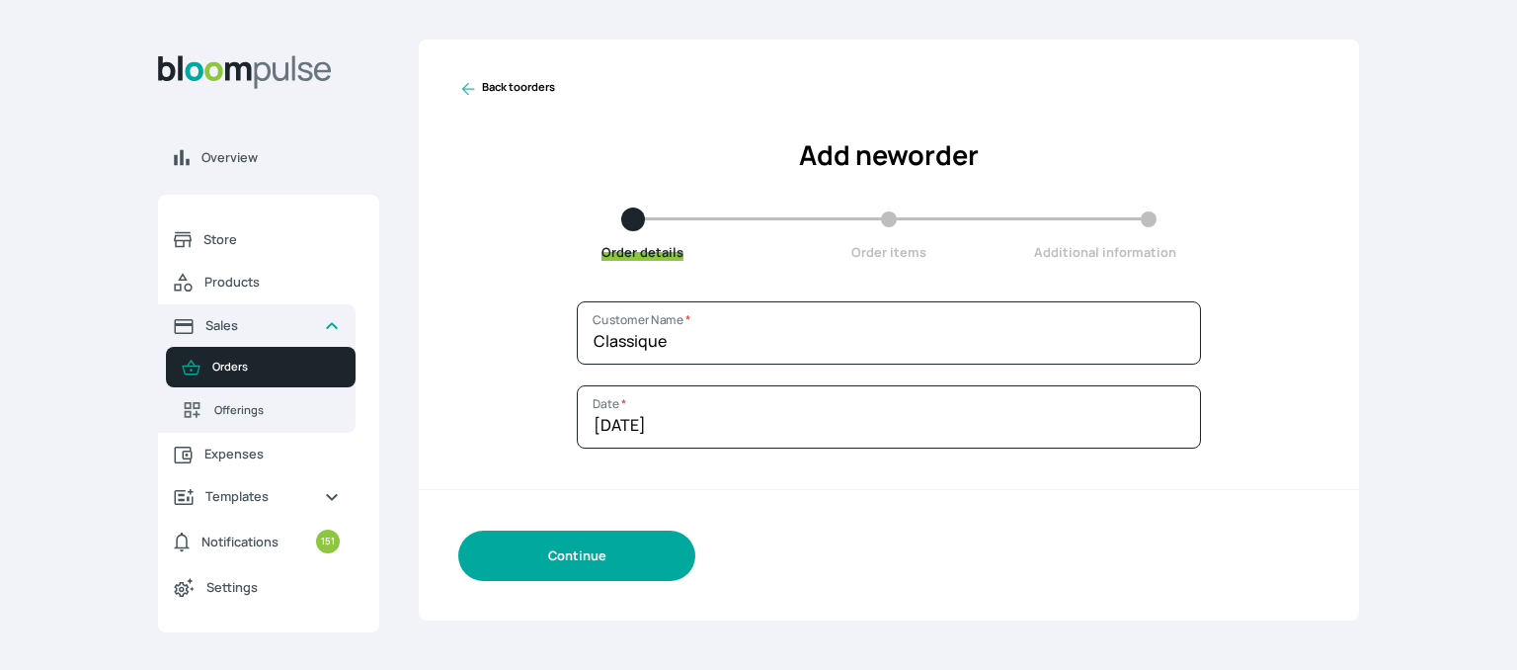
click at [597, 550] on button "Continue" at bounding box center [576, 555] width 237 height 50
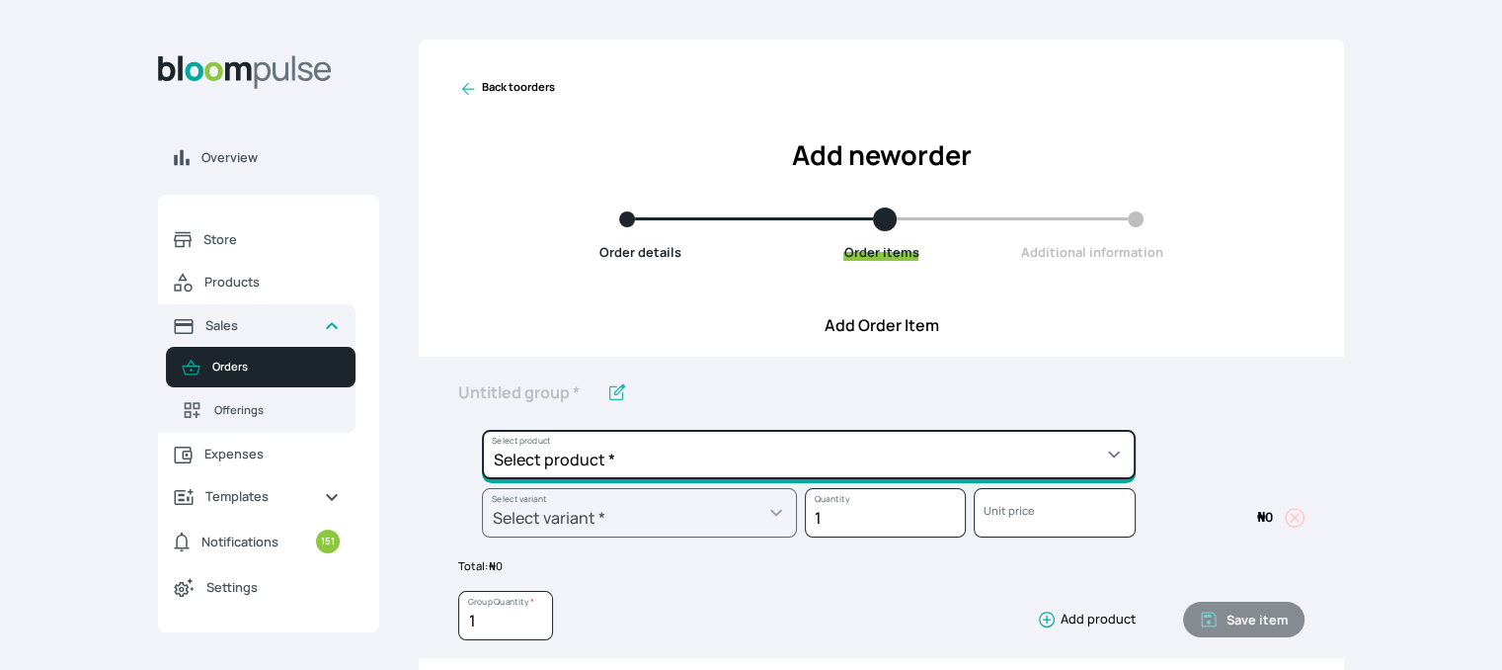
click at [667, 440] on select "Select product * Cake Decoration for 8inches High Chocolate oil based Round Cak…" at bounding box center [809, 454] width 654 height 49
select select "49426e7e-6d78-4aff-80b2-0dfc408de078"
click at [482, 430] on select "Select product * Cake Decoration for 8inches High Chocolate oil based Round Cak…" at bounding box center [809, 454] width 654 height 49
type input "Vanilla oil based Round Cake"
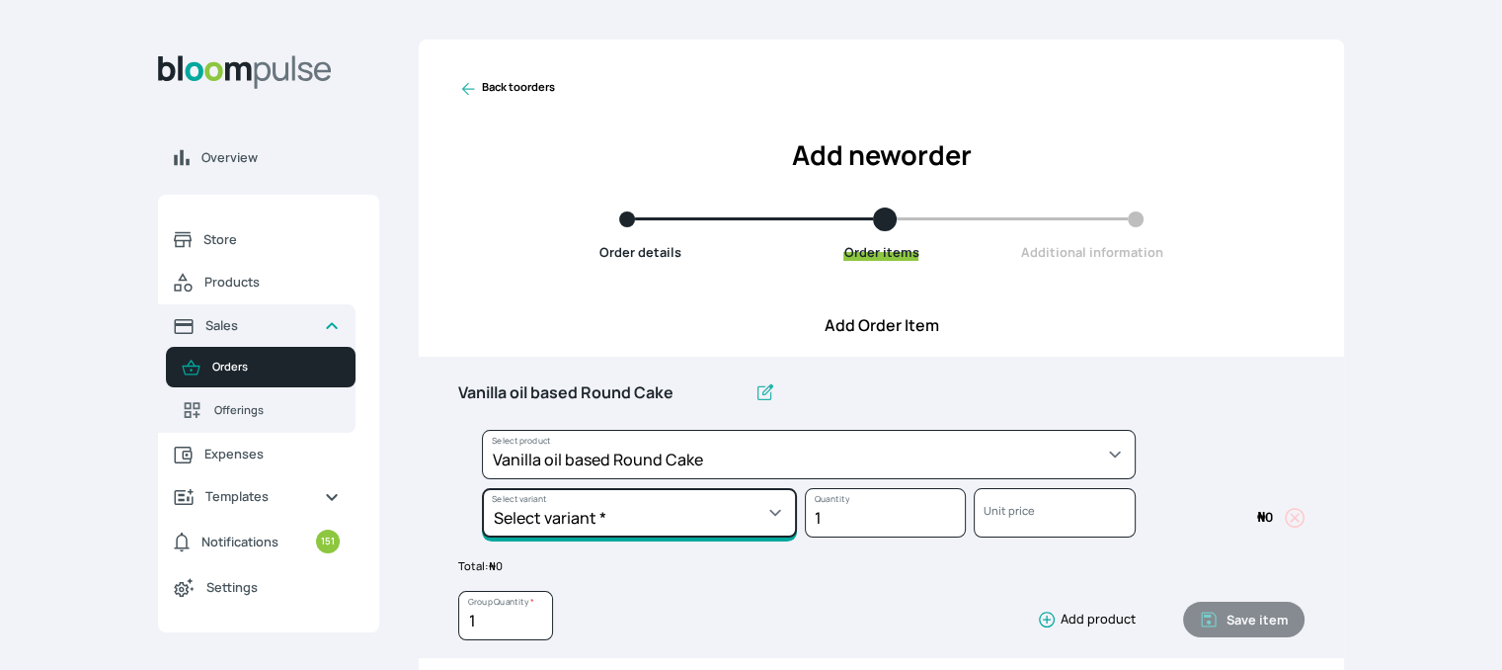
click at [698, 527] on select "Select variant * 10inches 11inches 12inches 6inches 7inches 8inches 9inches" at bounding box center [639, 512] width 315 height 49
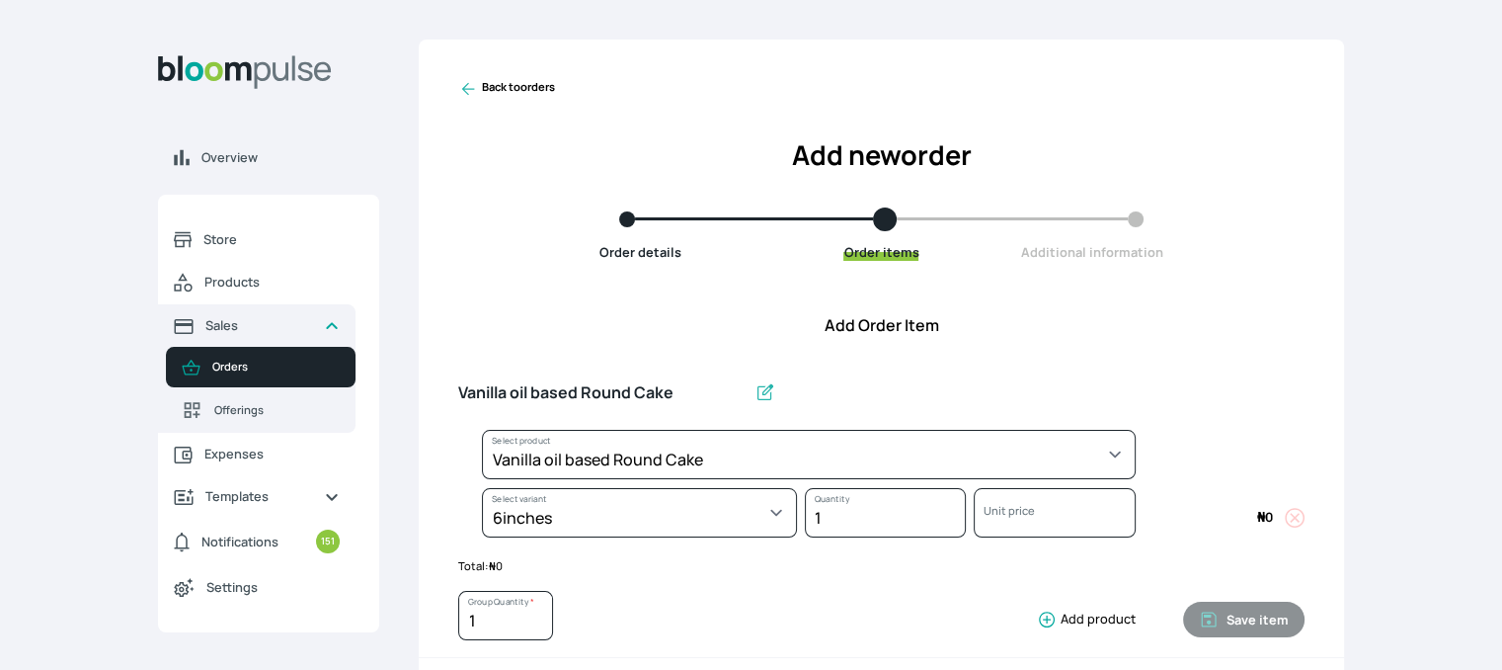
select select "49426e7e-6d78-4aff-80b2-0dfc408de078"
select select "99749d96-3b79-40b0-9bc8-fa882aa5ad00"
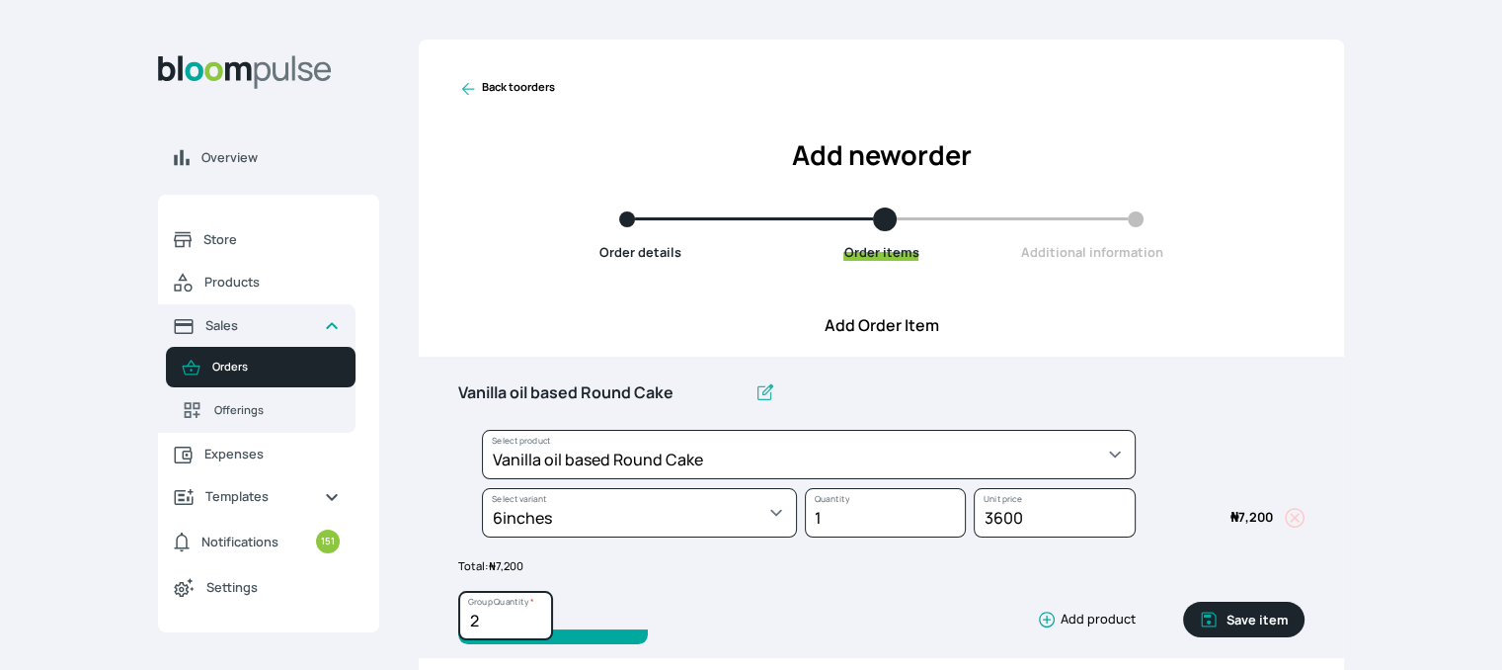
type input "2"
click at [533, 613] on input "2" at bounding box center [505, 615] width 95 height 49
click at [1225, 614] on button "Save item" at bounding box center [1243, 620] width 121 height 36
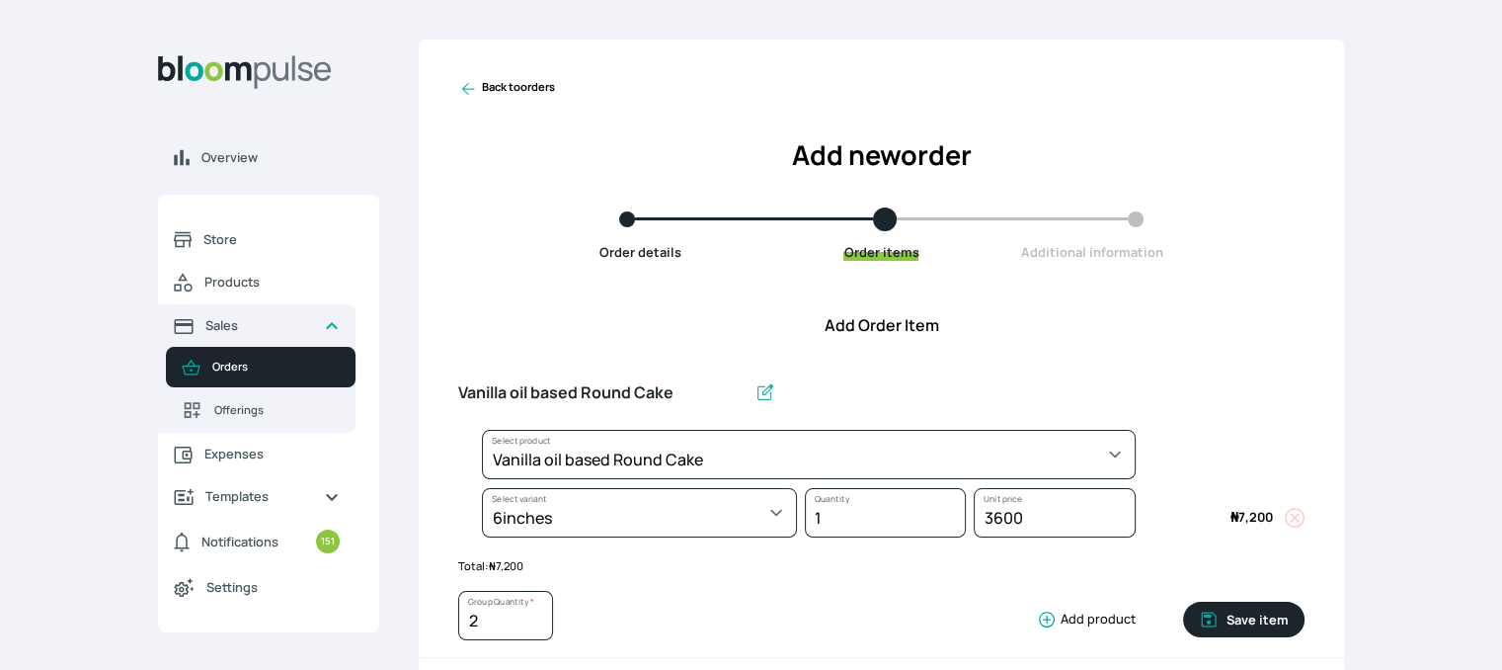
type input "1"
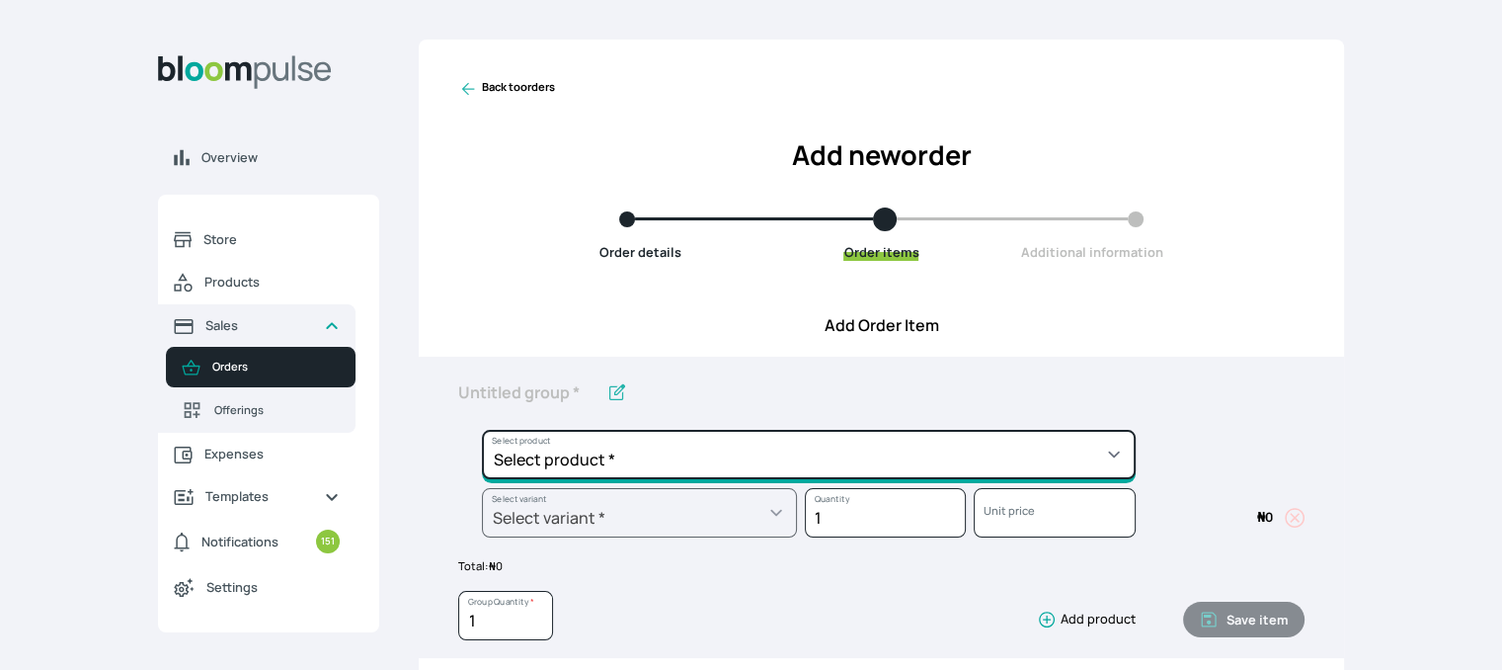
click at [975, 451] on select "Select product * Cake Decoration for 8inches High Chocolate oil based Round Cak…" at bounding box center [809, 454] width 654 height 49
select select "308ec9aa-9c9b-4c8b-9137-5de2303ab237"
click at [482, 430] on select "Select product * Cake Decoration for 8inches High Chocolate oil based Round Cak…" at bounding box center [809, 454] width 654 height 49
type input "Redvelvet oil based Round Cake"
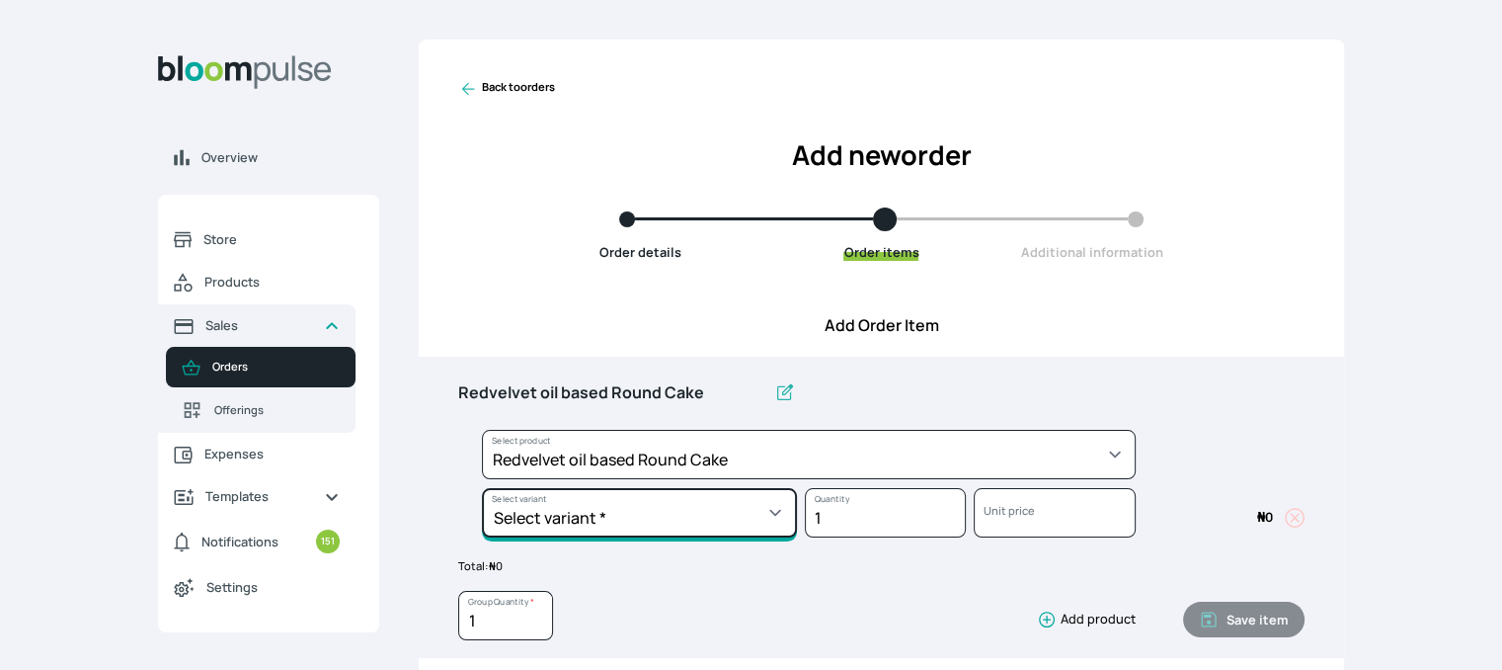
click at [772, 509] on select "Select variant * 10inches 11inches 12inches 6inches 7inches 8inches 9inches" at bounding box center [639, 512] width 315 height 49
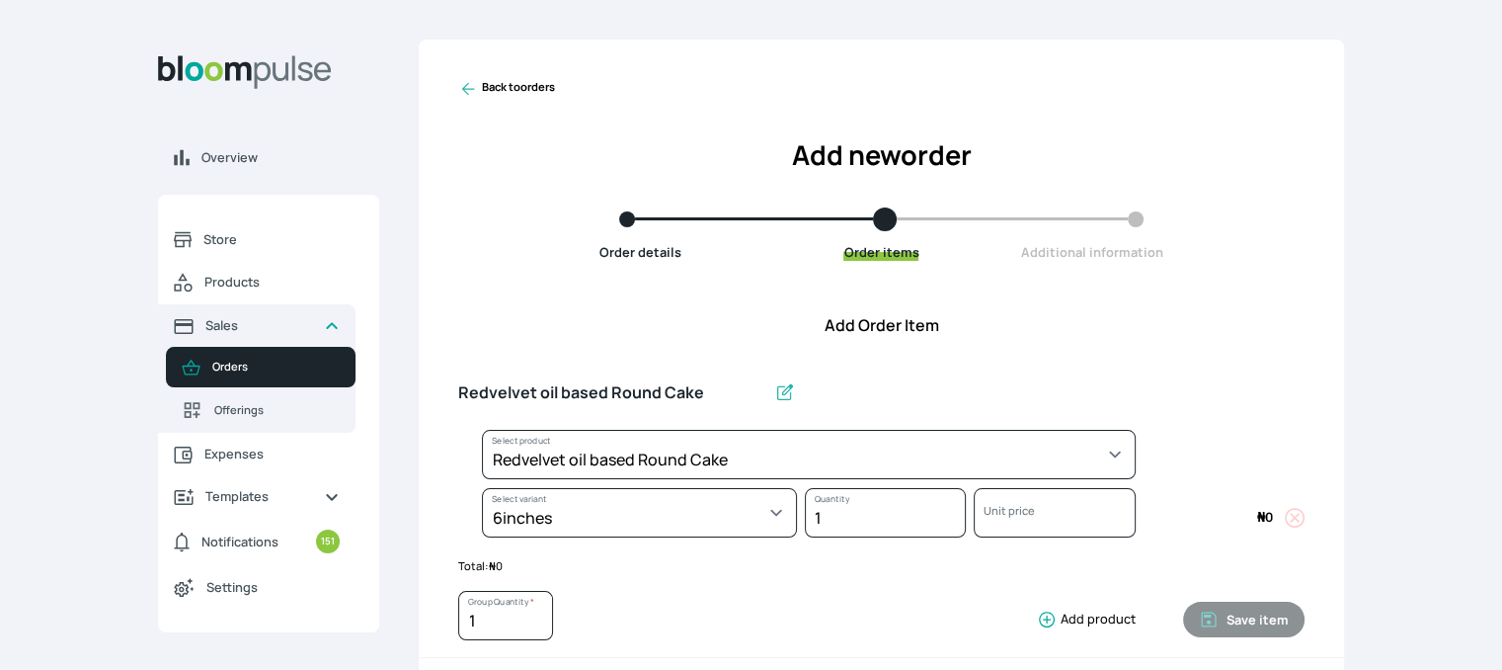
select select "308ec9aa-9c9b-4c8b-9137-5de2303ab237"
select select "539ea3f9-7b58-4ed5-a6fa-3c2a5292c254"
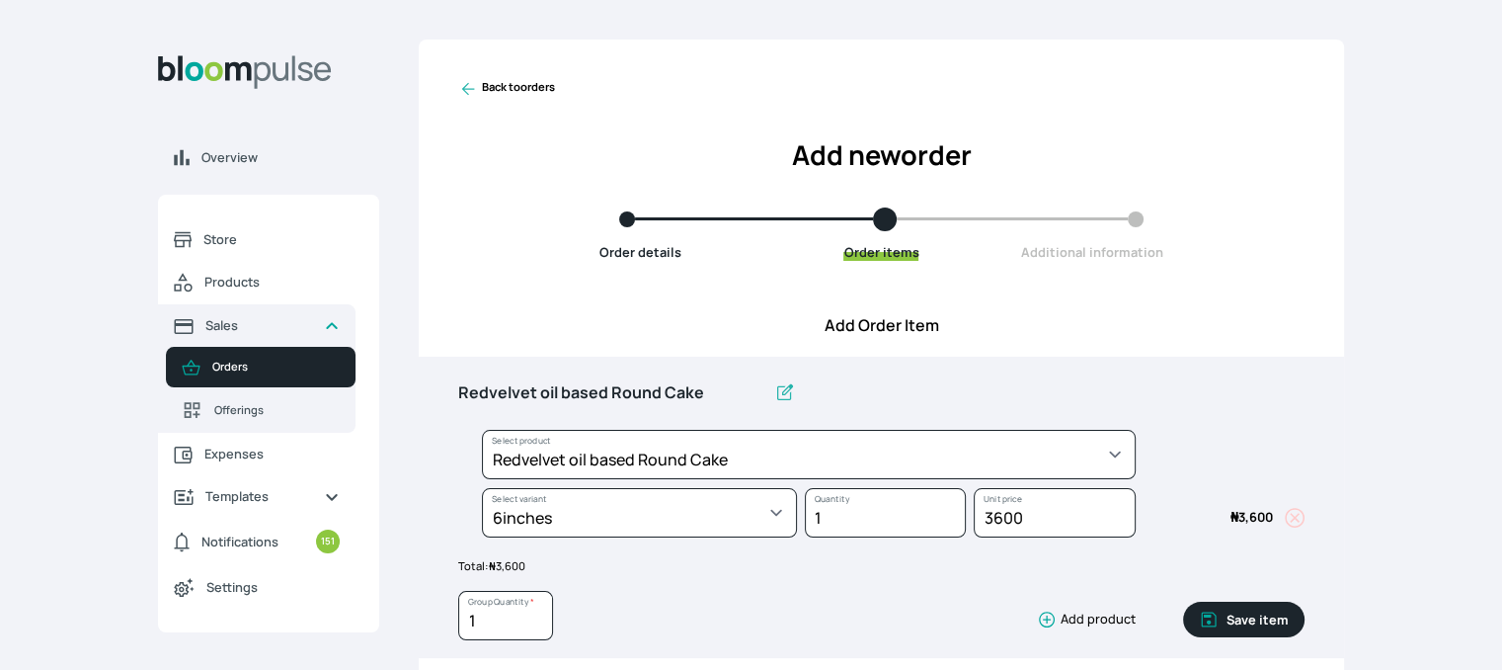
click at [1250, 617] on button "Save item" at bounding box center [1243, 620] width 121 height 36
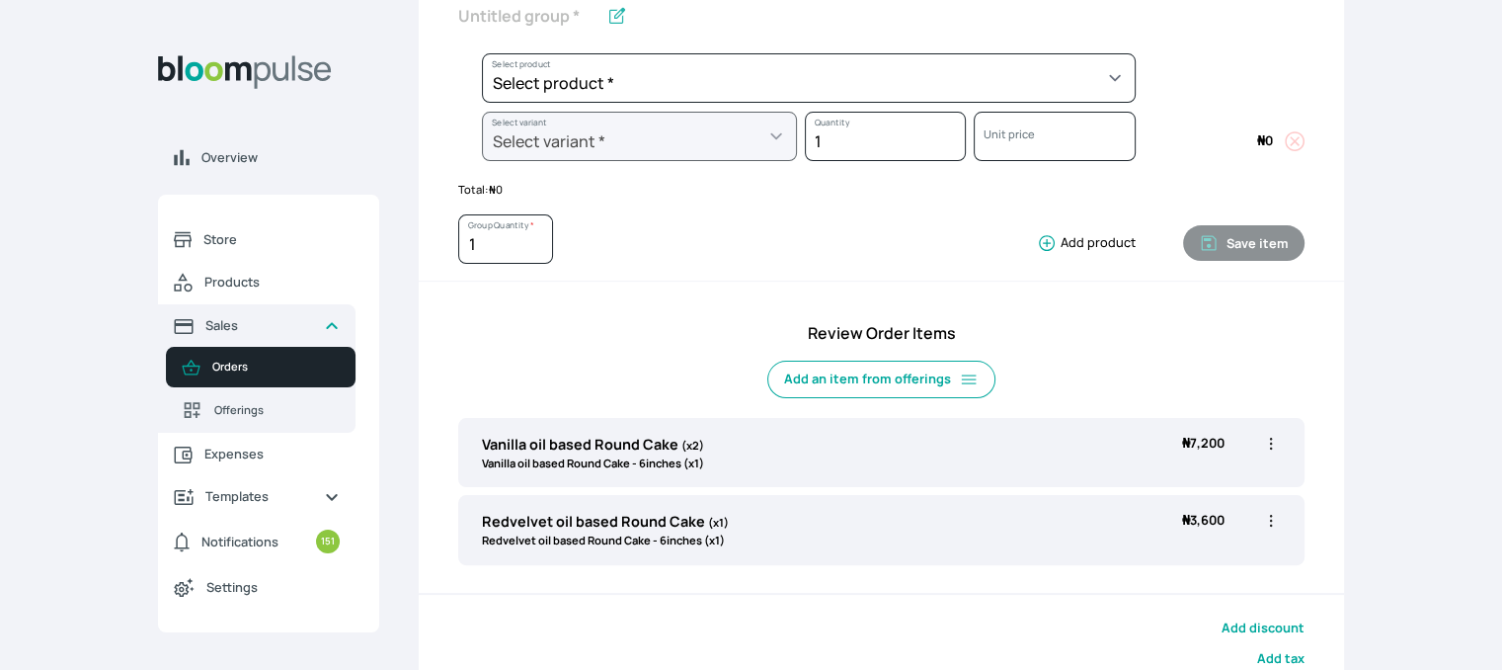
scroll to position [379, 0]
click at [1263, 523] on icon "button" at bounding box center [1271, 518] width 20 height 20
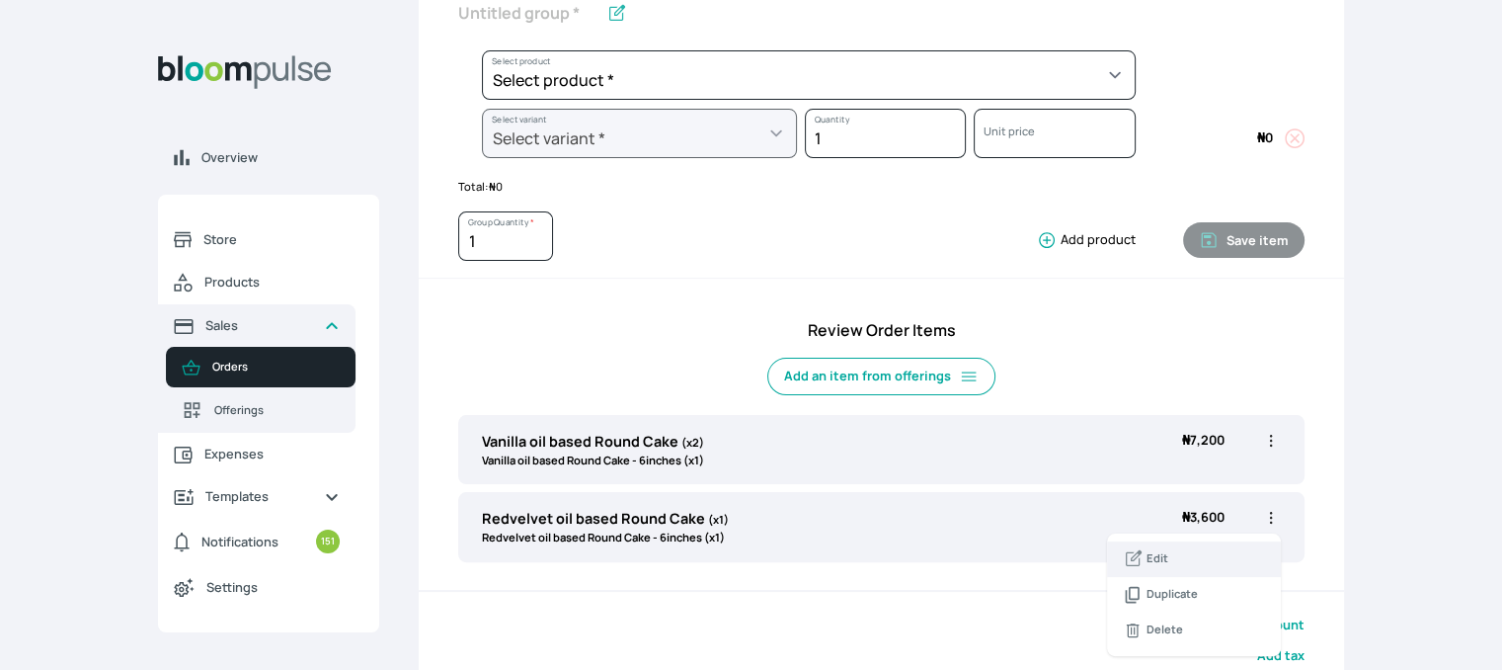
click at [1197, 554] on span "Edit" at bounding box center [1194, 559] width 142 height 20
type input "Redvelvet oil based Round Cake"
select select "308ec9aa-9c9b-4c8b-9137-5de2303ab237"
select select "539ea3f9-7b58-4ed5-a6fa-3c2a5292c254"
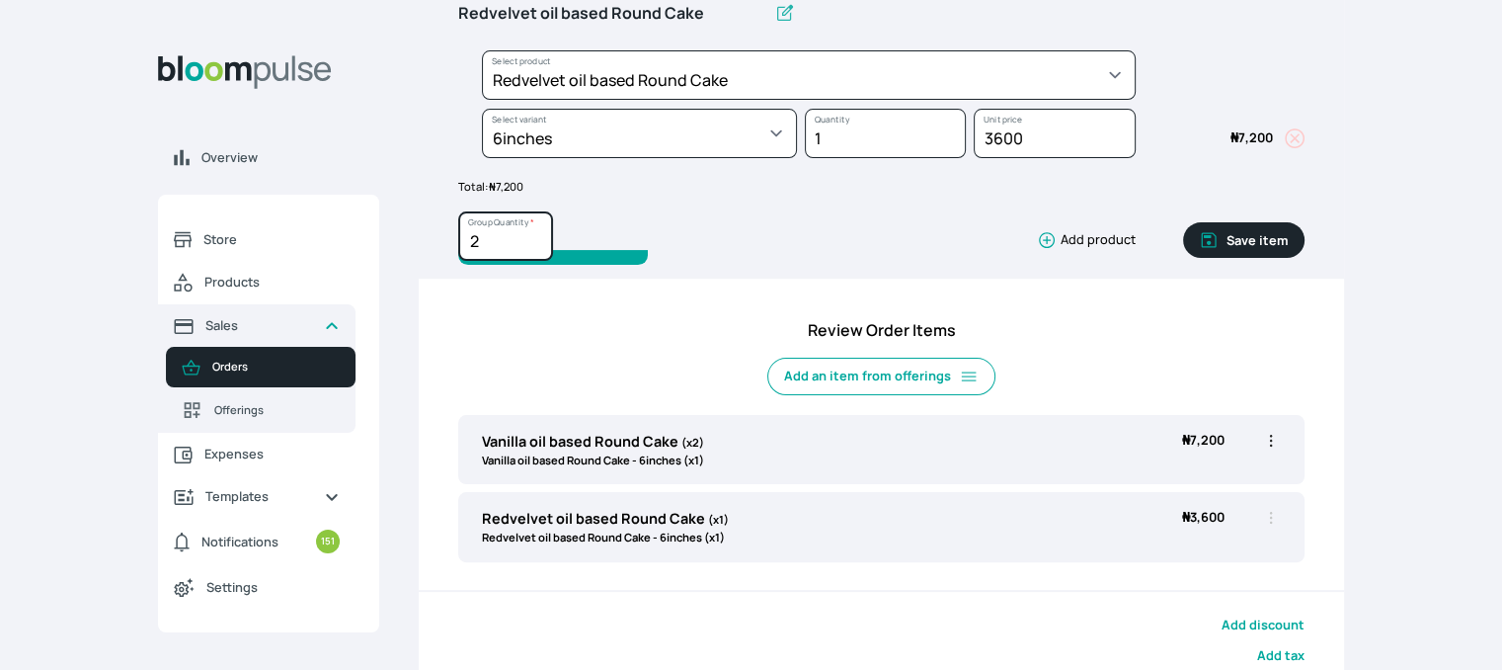
type input "2"
click at [537, 234] on input "2" at bounding box center [505, 235] width 95 height 49
click at [1240, 234] on button "Save item" at bounding box center [1243, 240] width 121 height 36
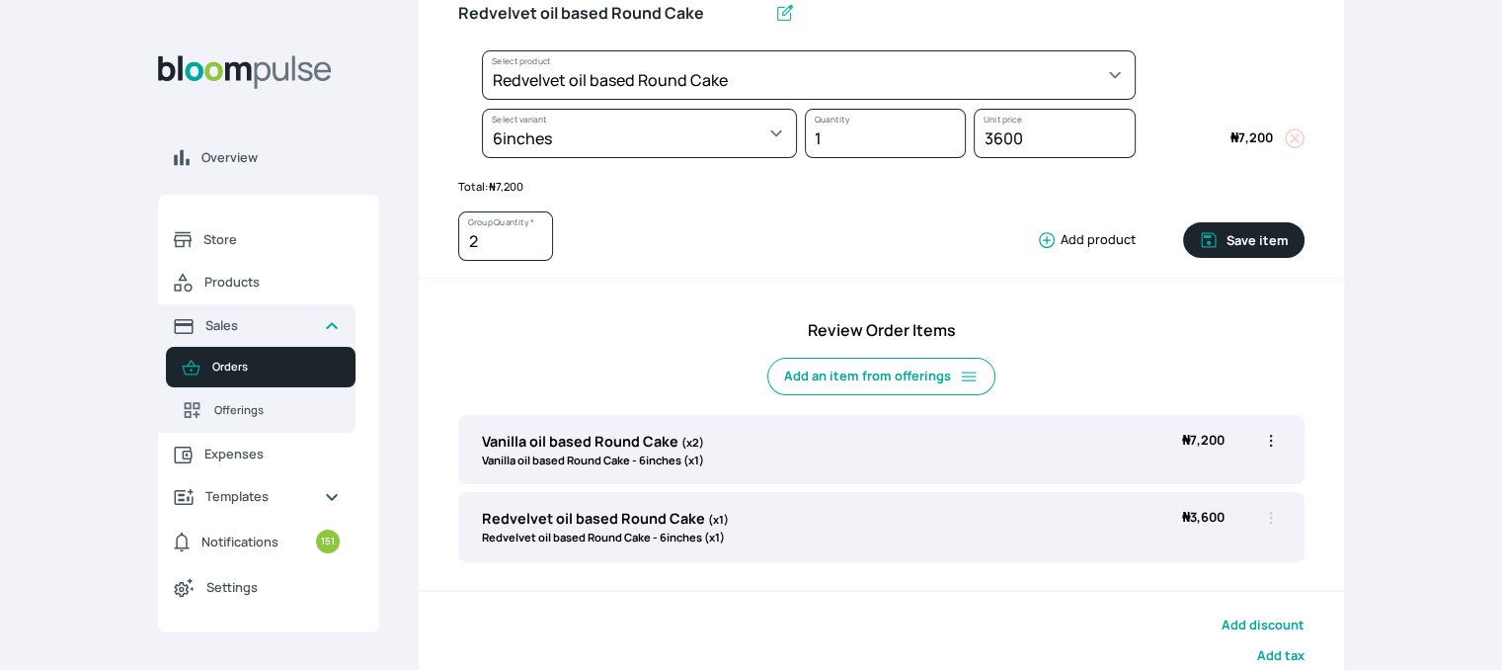
type input "1"
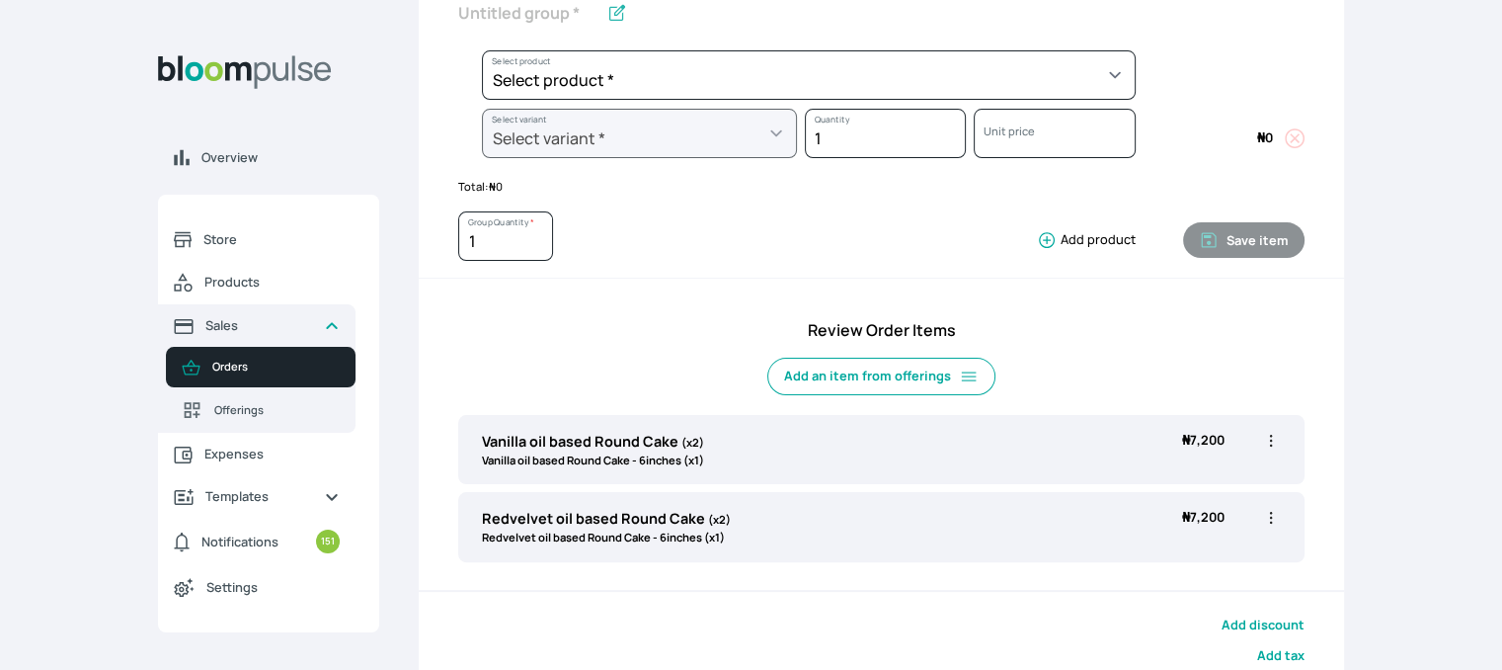
scroll to position [0, 0]
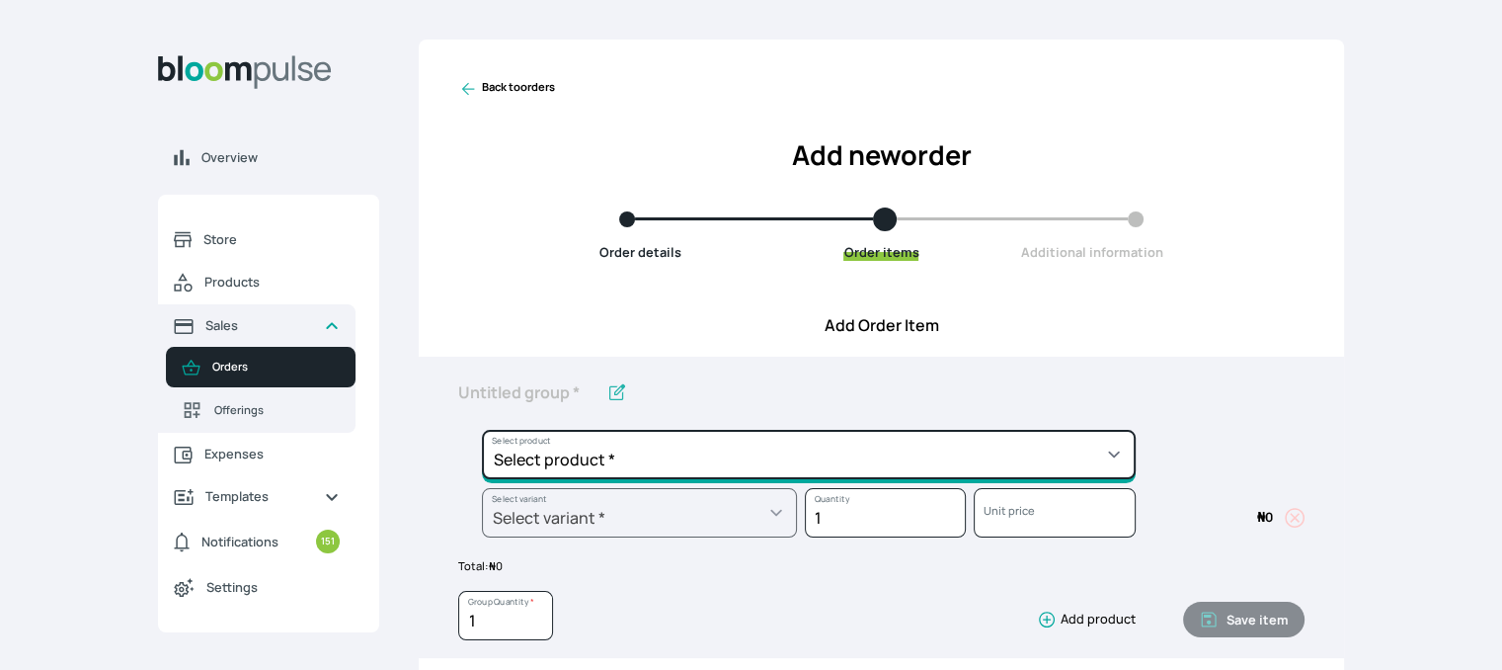
click at [983, 440] on select "Select product * Cake Decoration for 8inches High Chocolate oil based Round Cak…" at bounding box center [809, 454] width 654 height 49
select select "83f82b0c-44eb-4ac8-bd97-27faddcd7e30"
click at [482, 430] on select "Select product * Cake Decoration for 8inches High Chocolate oil based Round Cak…" at bounding box center [809, 454] width 654 height 49
type input "Whipped Cream Frosting"
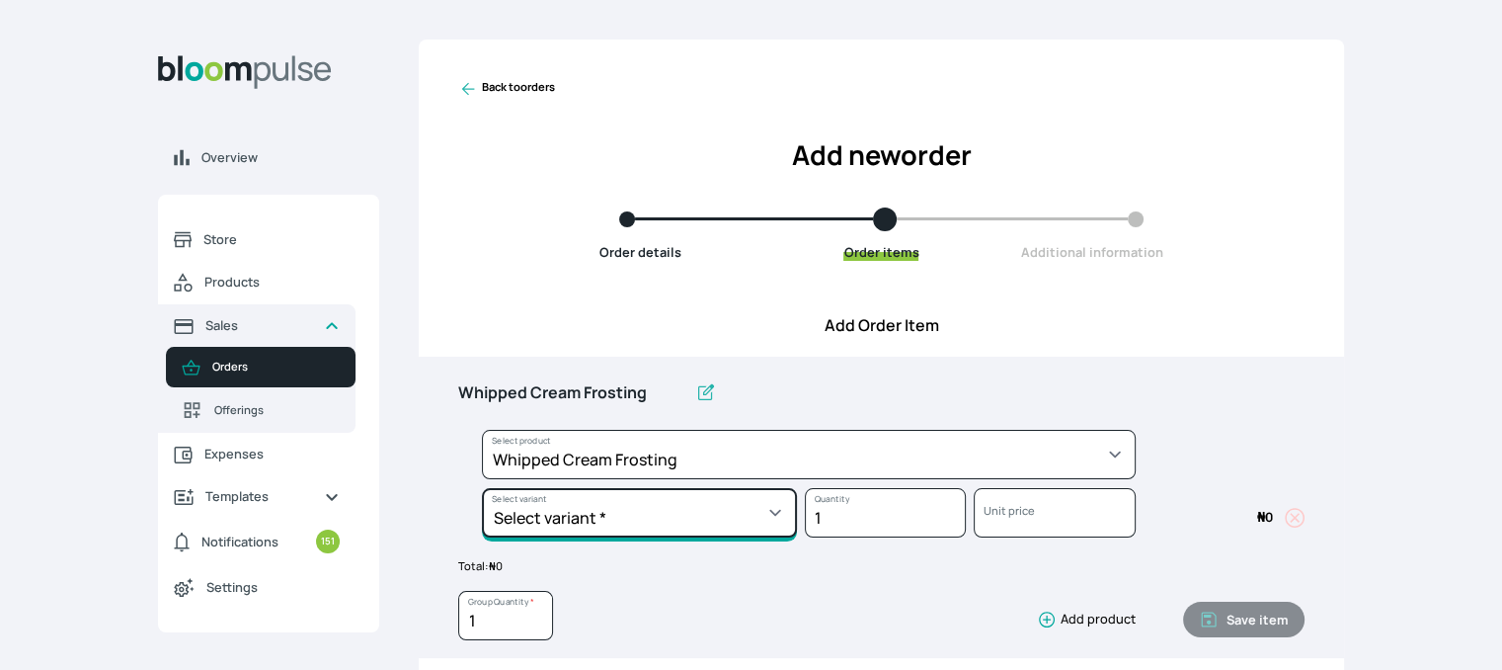
click at [726, 522] on select "Select variant * 1 cup 2 cups 3 cups 4 cups" at bounding box center [639, 512] width 315 height 49
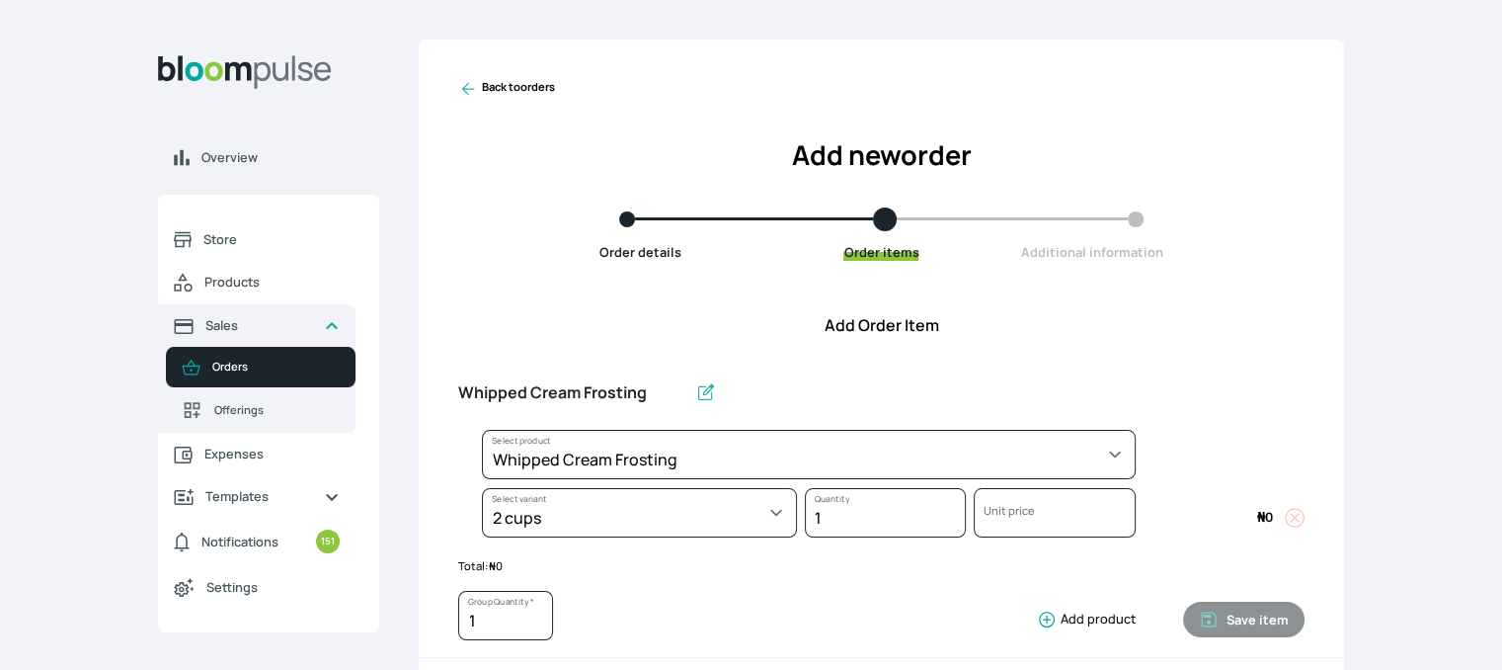
select select "83f82b0c-44eb-4ac8-bd97-27faddcd7e30"
select select "c32598fd-da48-43a0-ba15-76ca132400df"
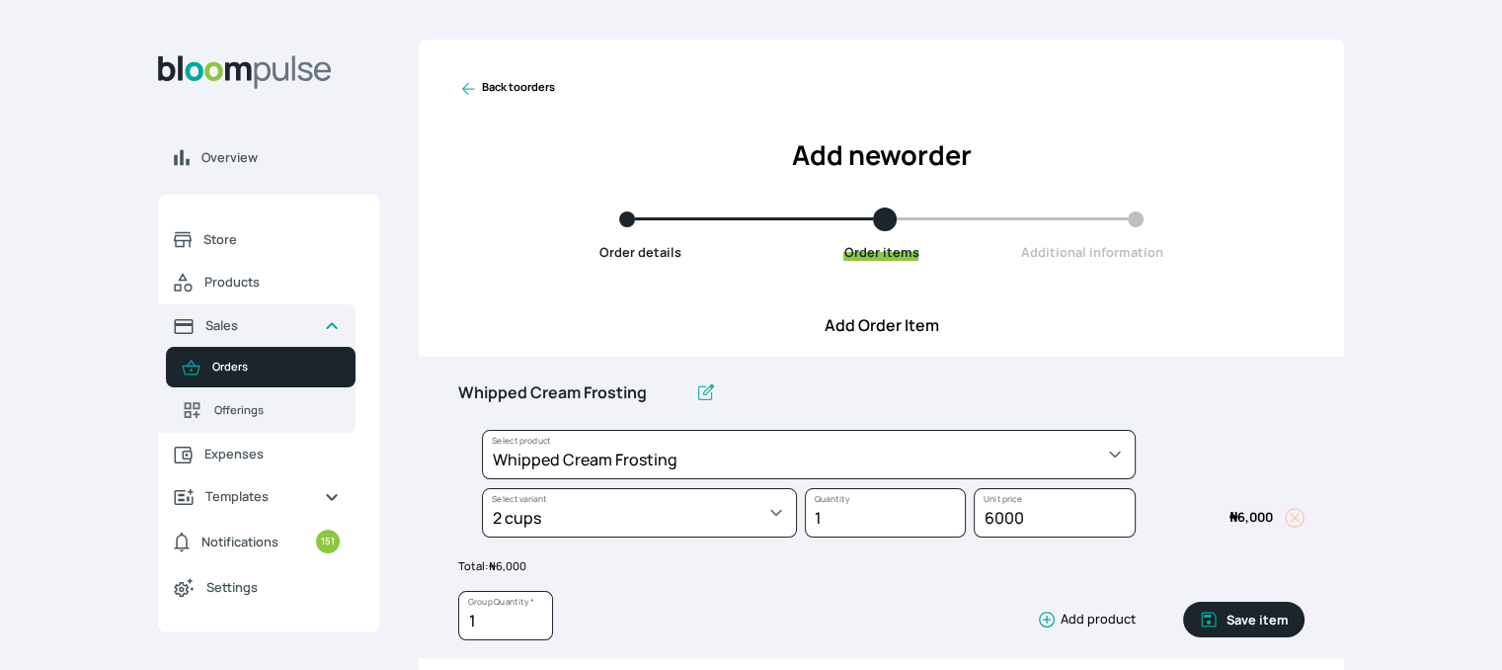
click at [1248, 613] on button "Save item" at bounding box center [1243, 620] width 121 height 36
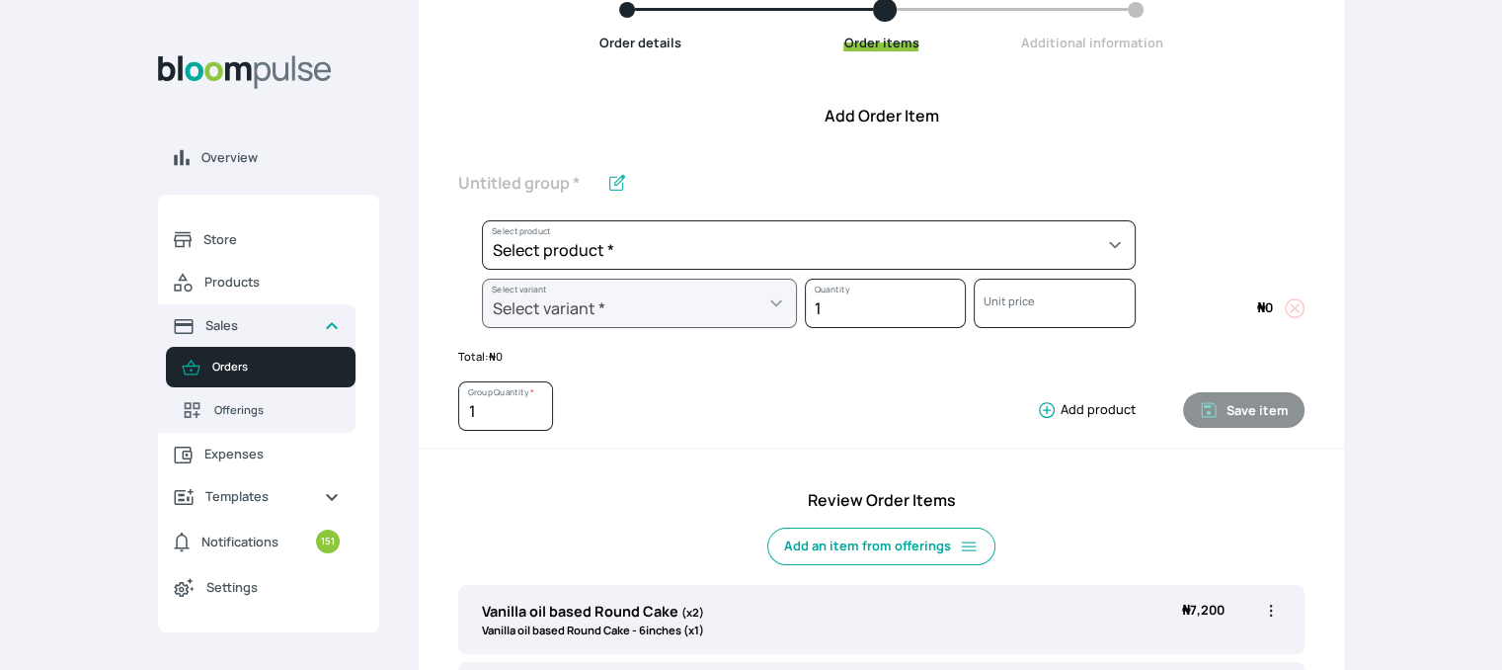
scroll to position [219, 0]
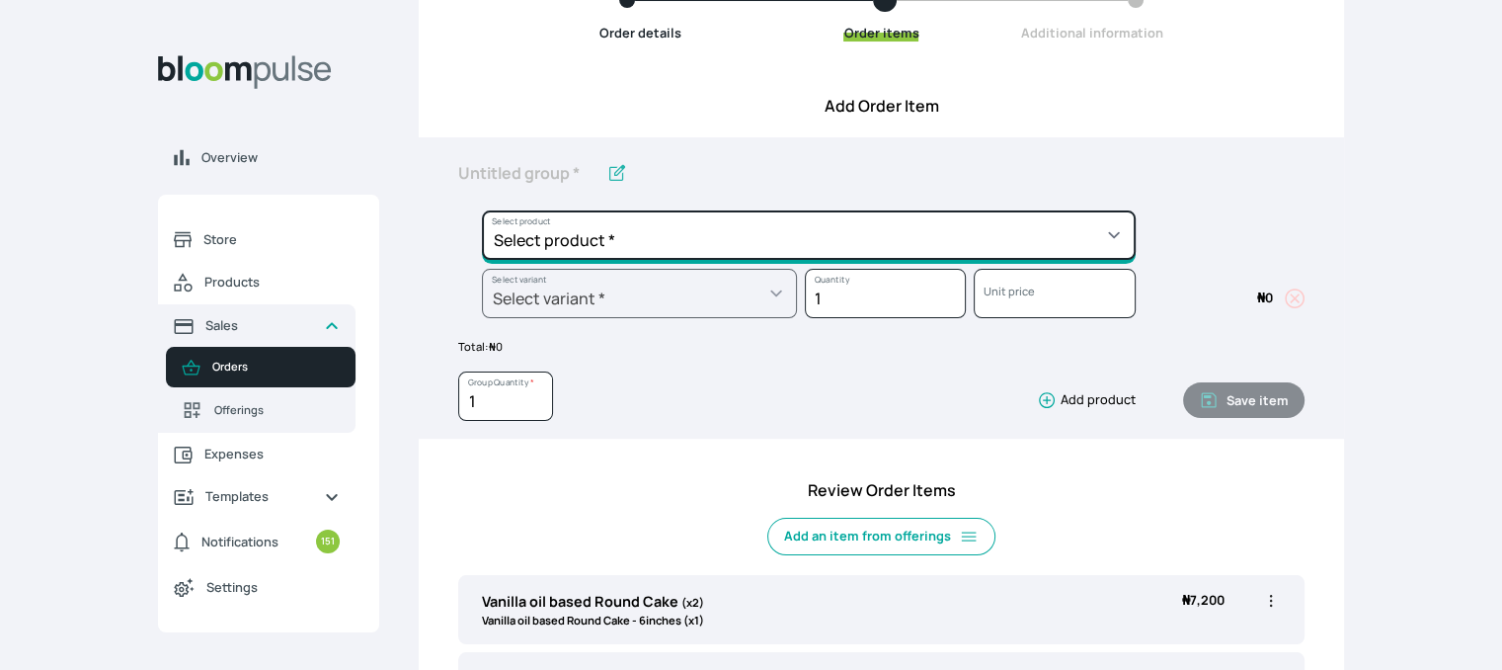
click at [719, 242] on select "Select product * Cake Decoration for 8inches High Chocolate oil based Round Cak…" at bounding box center [809, 234] width 654 height 49
select select "023b730d-bc46-477e-b7f7-d3522e7f455b"
click at [482, 210] on select "Select product * Cake Decoration for 8inches High Chocolate oil based Round Cak…" at bounding box center [809, 234] width 654 height 49
type input "Cake Decoration for 8inches High"
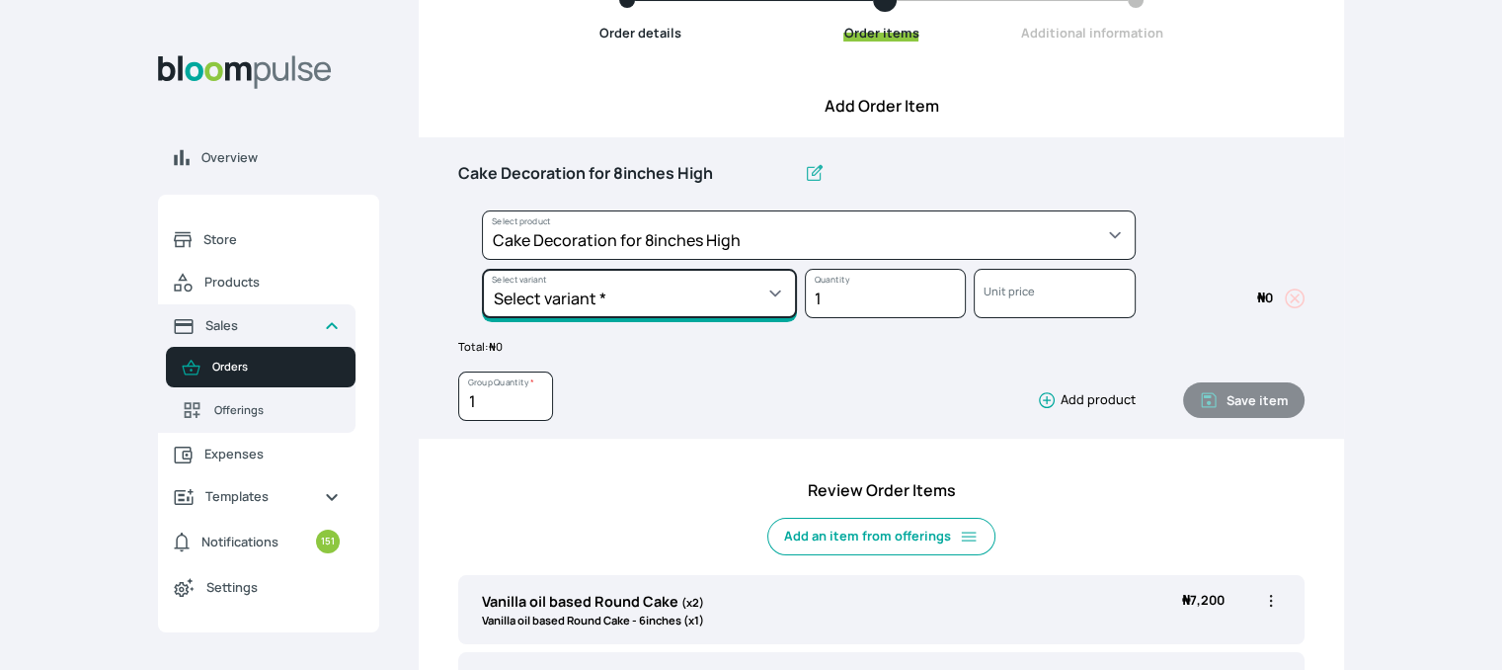
click at [732, 283] on select "Select variant * Basic Complex Regular" at bounding box center [639, 293] width 315 height 49
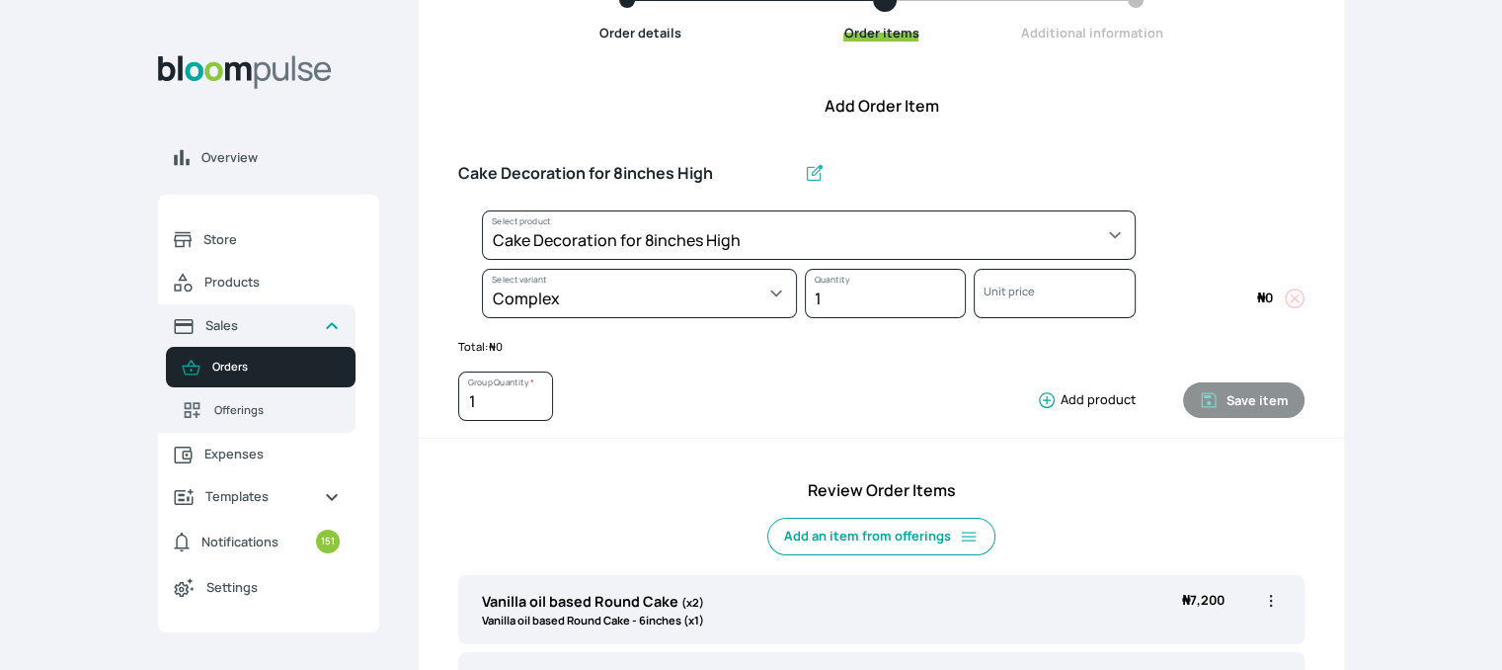
select select "023b730d-bc46-477e-b7f7-d3522e7f455b"
select select "dbb9cdde-0e9e-4f5c-891f-81d6220c5e38"
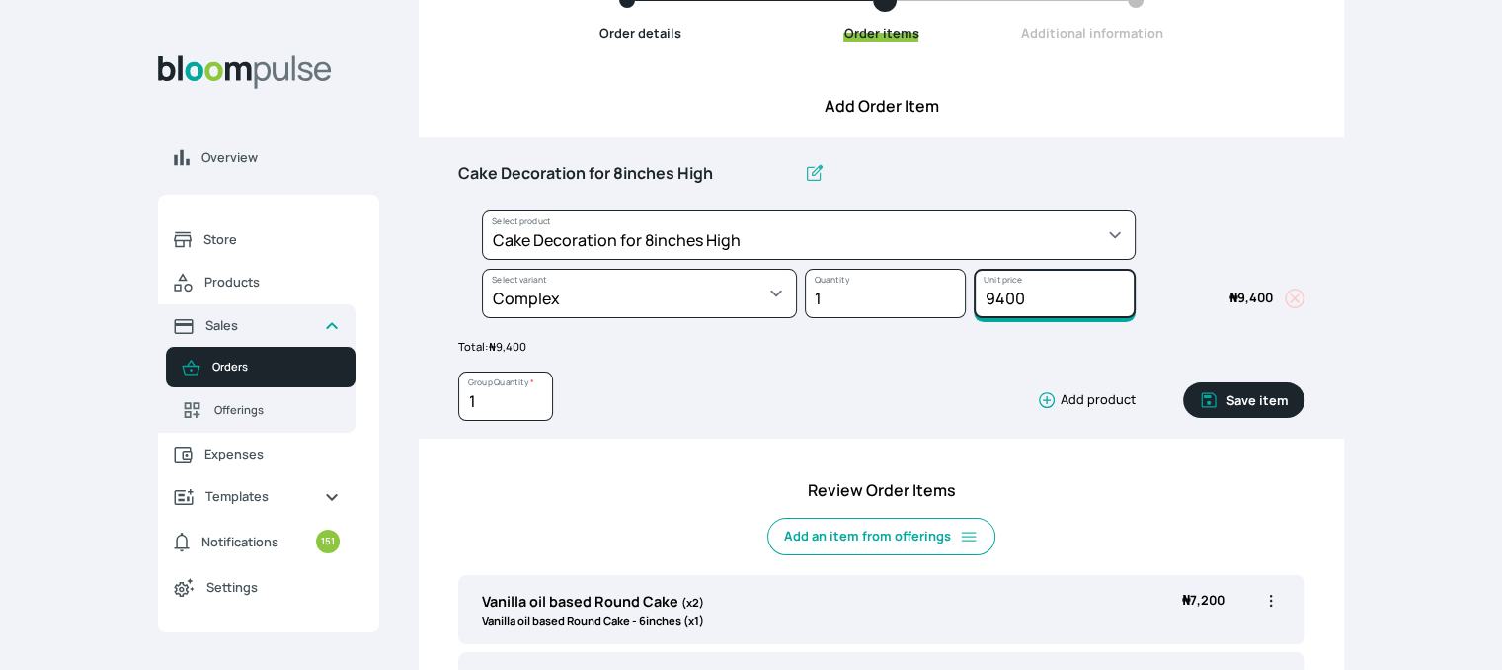
drag, startPoint x: 1047, startPoint y: 293, endPoint x: 910, endPoint y: 293, distance: 137.3
click at [910, 293] on div "Select product * Cake Decoration for 8inches High Chocolate oil based Round Cak…" at bounding box center [881, 268] width 847 height 117
type input "25000"
click at [1250, 400] on button "Save item" at bounding box center [1243, 400] width 121 height 36
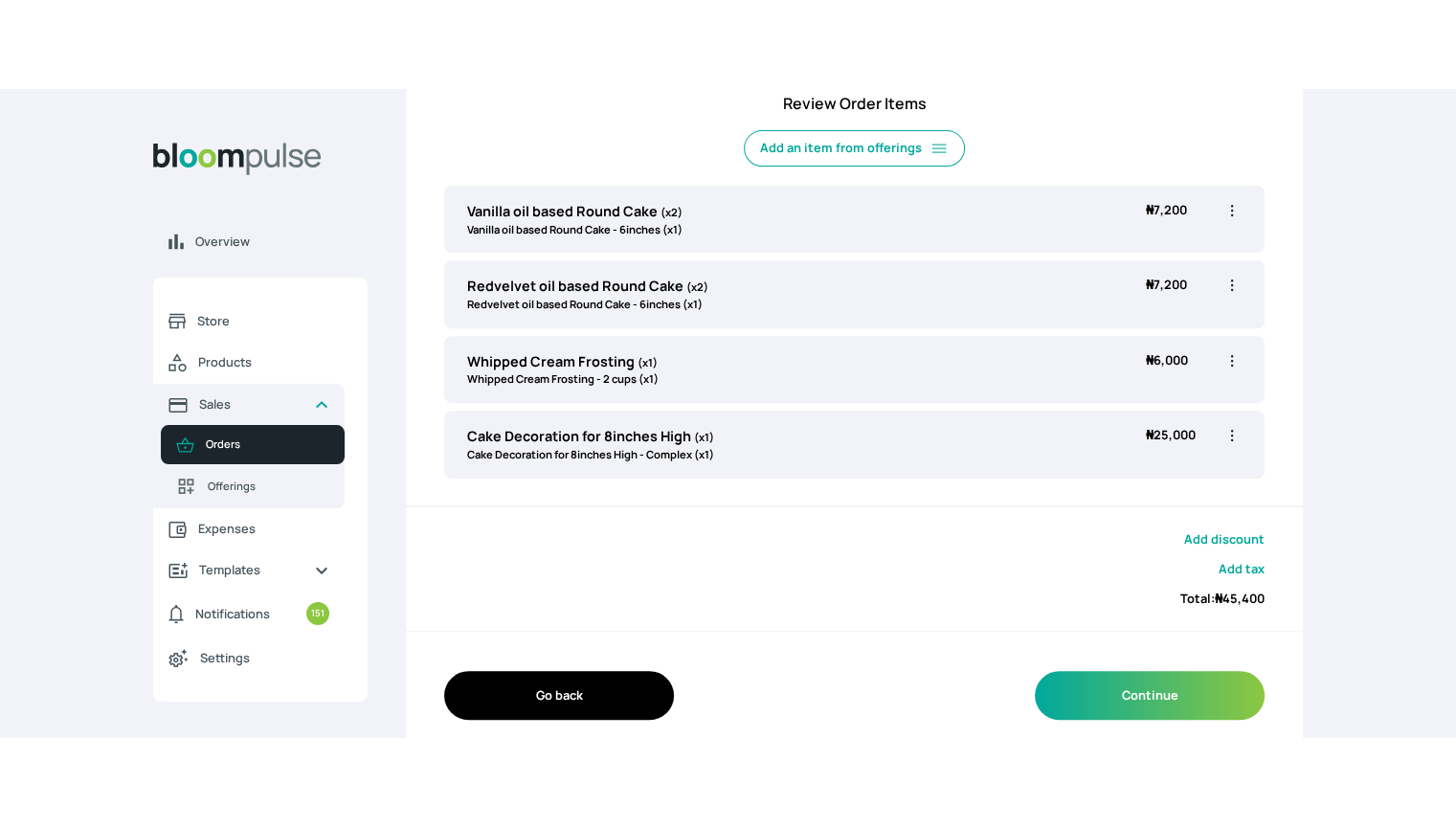
scroll to position [513, 0]
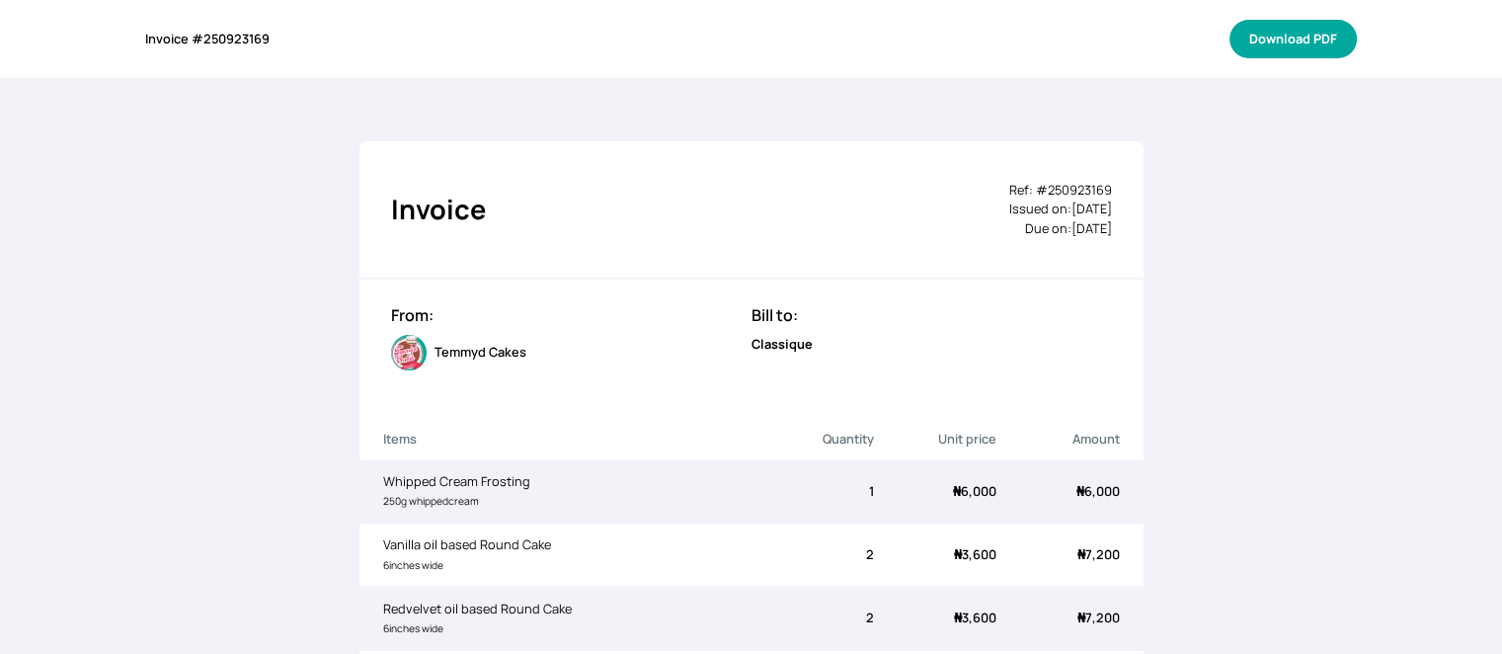
click at [1287, 43] on button "Download PDF" at bounding box center [1293, 39] width 127 height 39
